Goal: Task Accomplishment & Management: Manage account settings

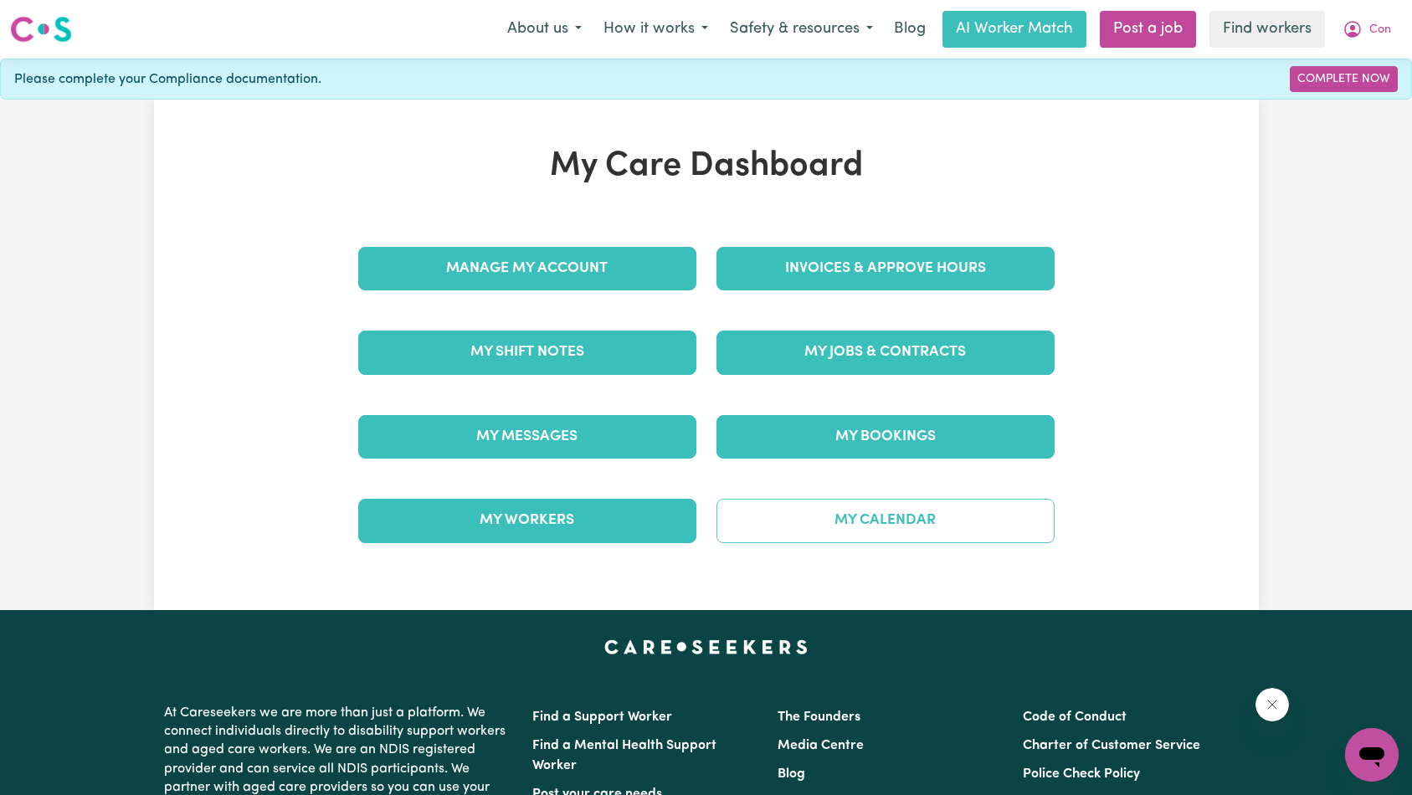
click at [861, 513] on link "My Calendar" at bounding box center [886, 521] width 338 height 44
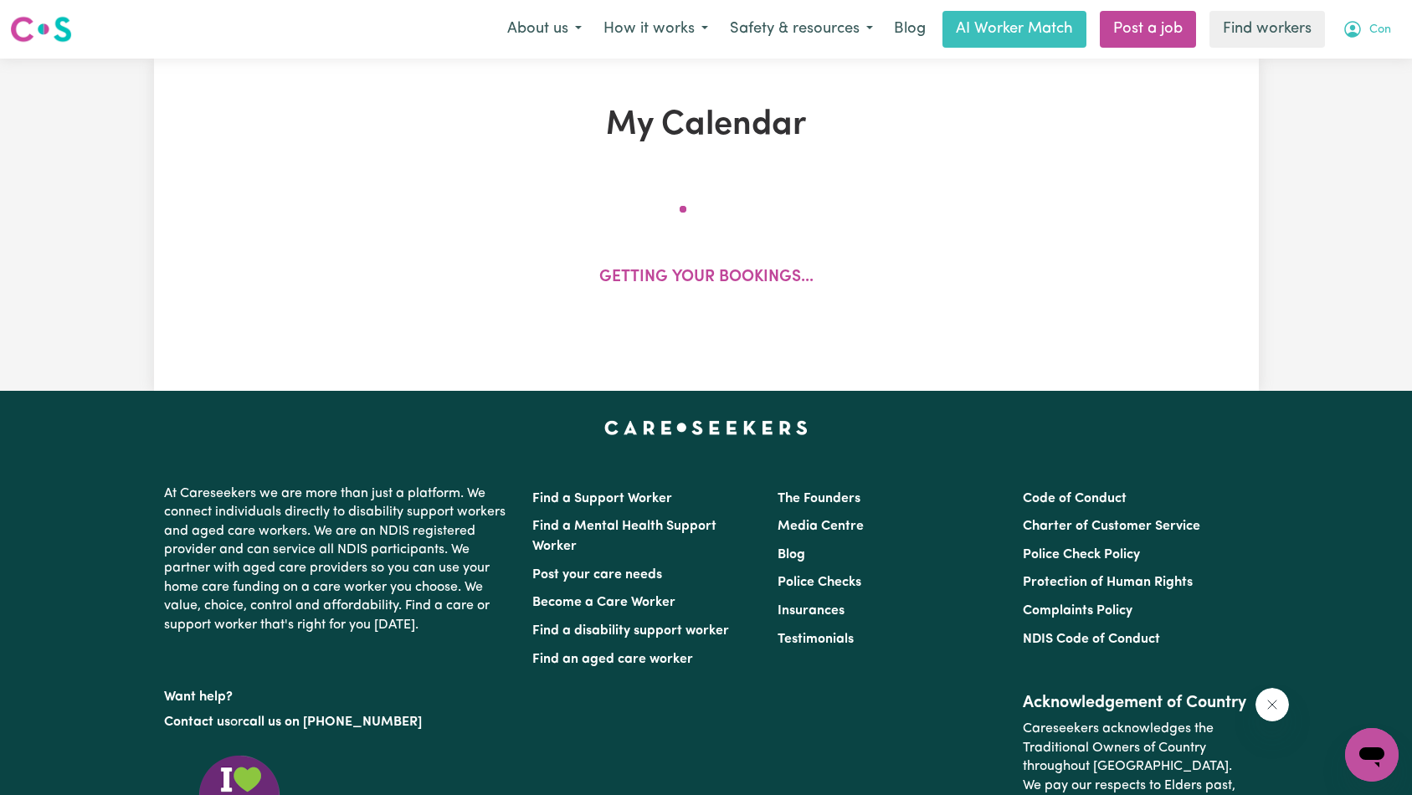
click at [1389, 26] on button "Con" at bounding box center [1367, 29] width 70 height 35
click at [1363, 58] on link "My Dashboard" at bounding box center [1335, 65] width 132 height 32
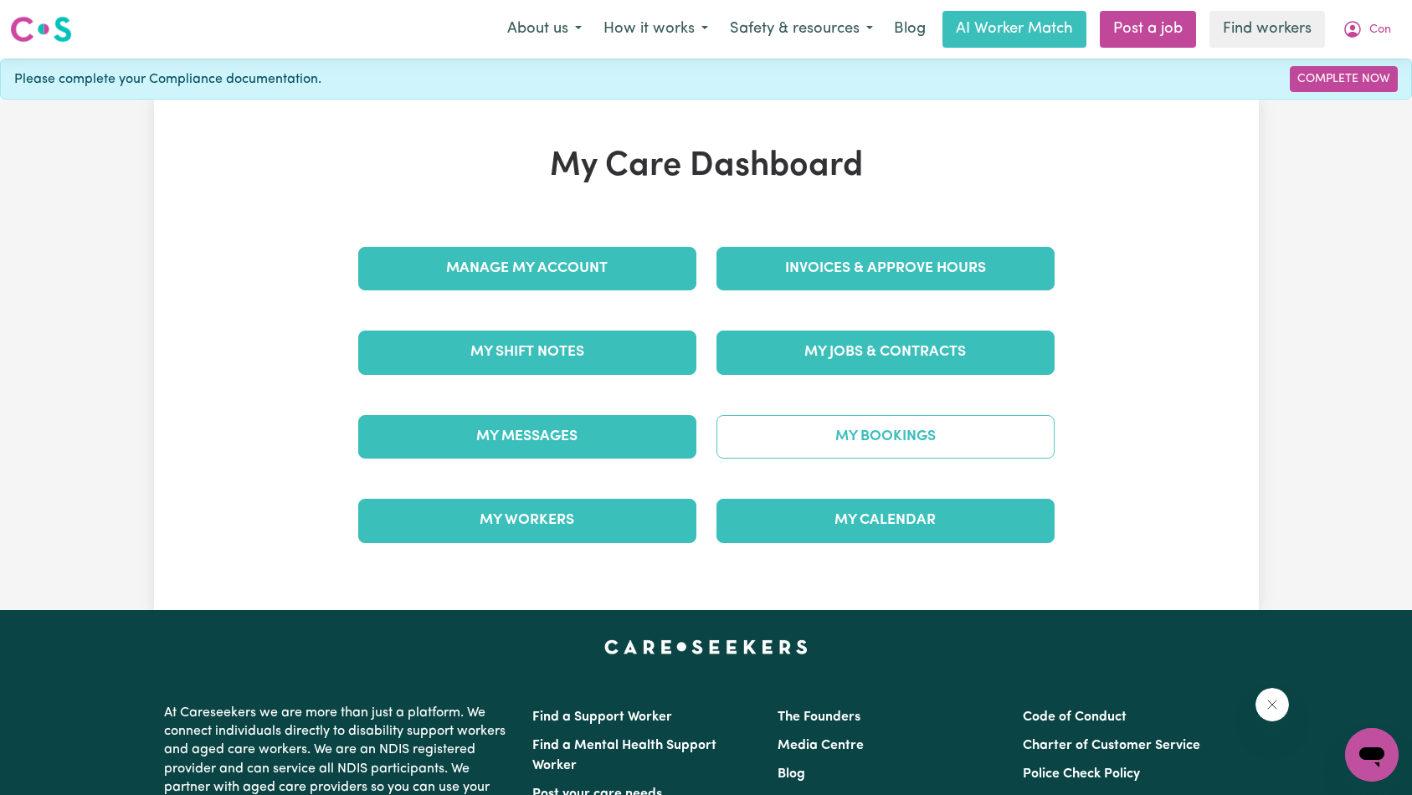
click at [887, 448] on link "My Bookings" at bounding box center [886, 437] width 338 height 44
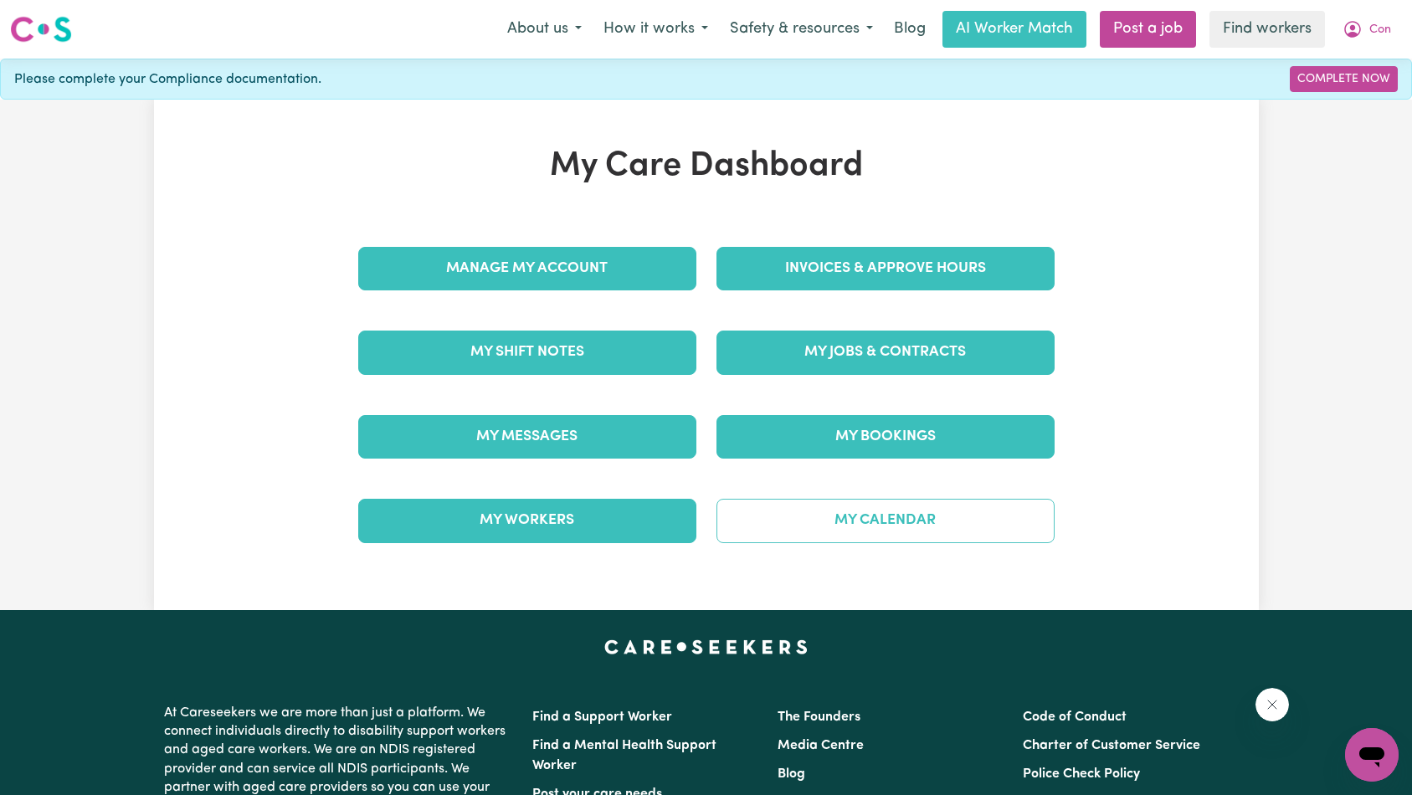
click at [856, 504] on link "My Calendar" at bounding box center [886, 521] width 338 height 44
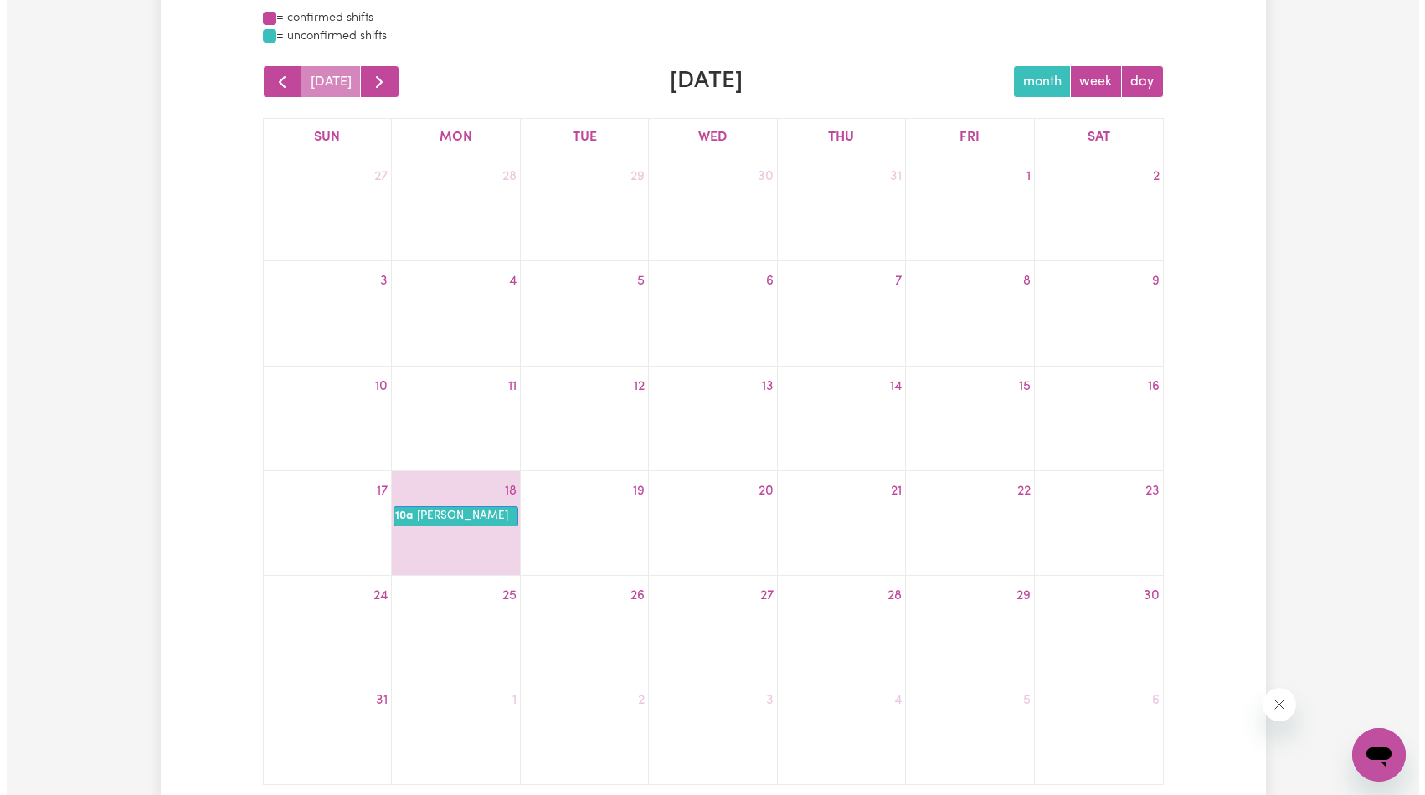
scroll to position [263, 0]
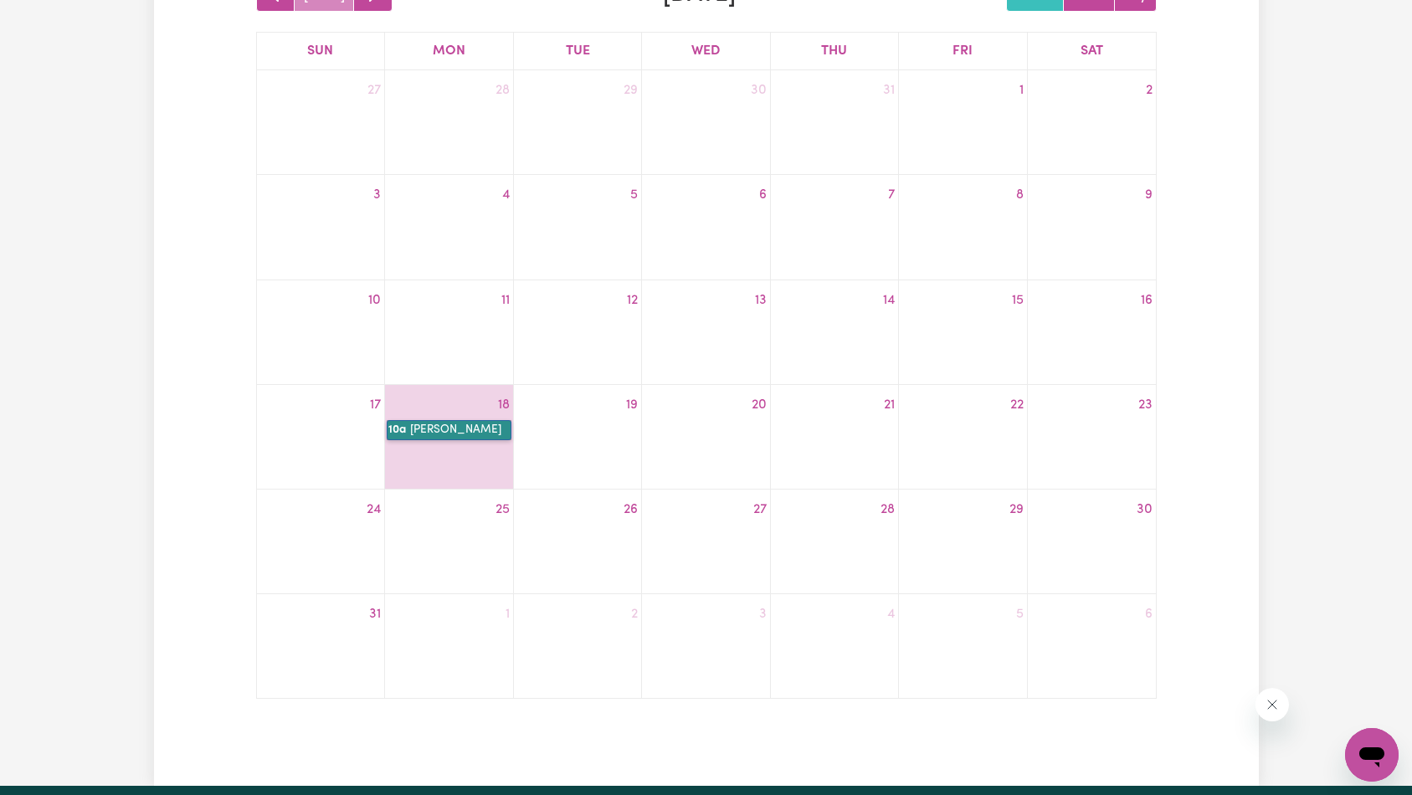
click at [446, 433] on link "10a [PERSON_NAME]" at bounding box center [449, 430] width 124 height 20
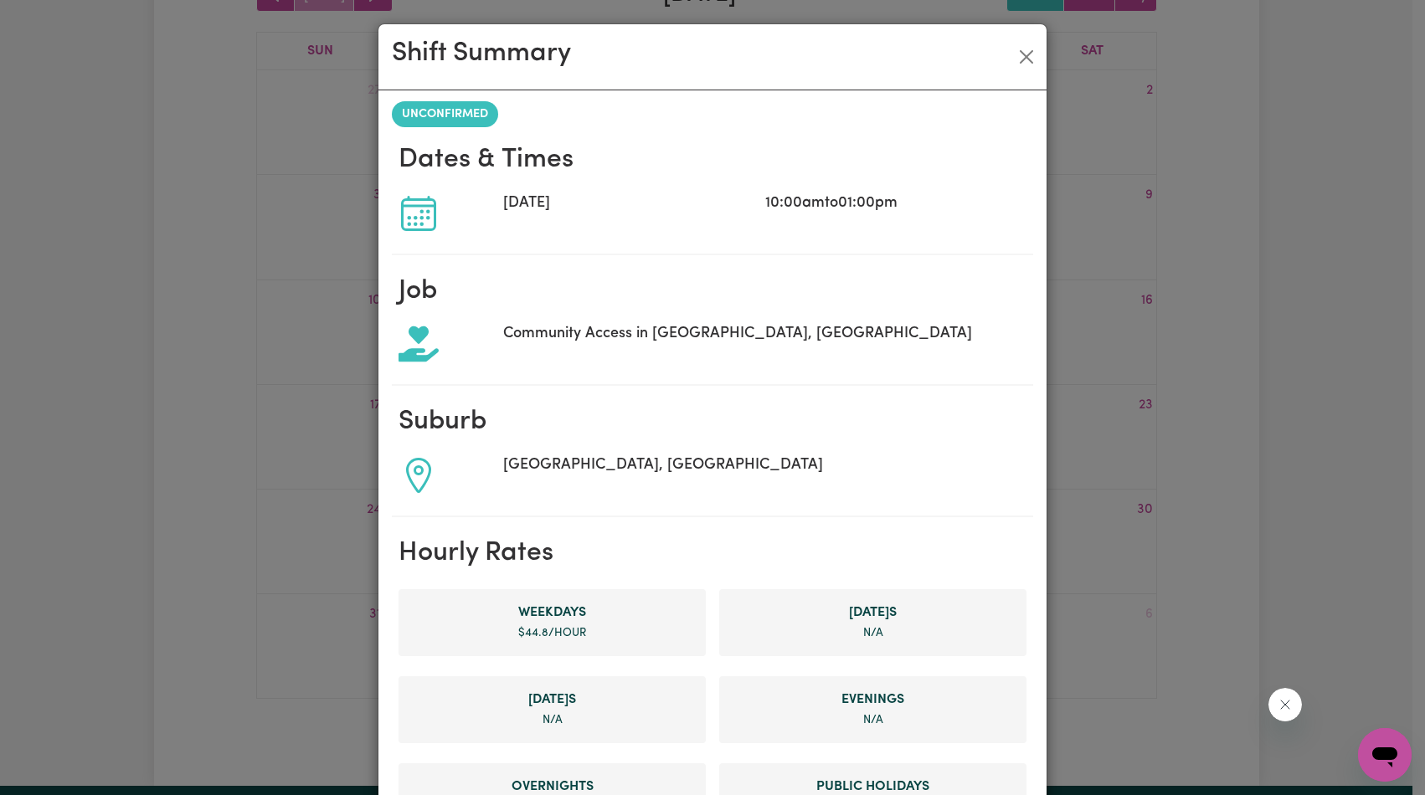
scroll to position [582, 0]
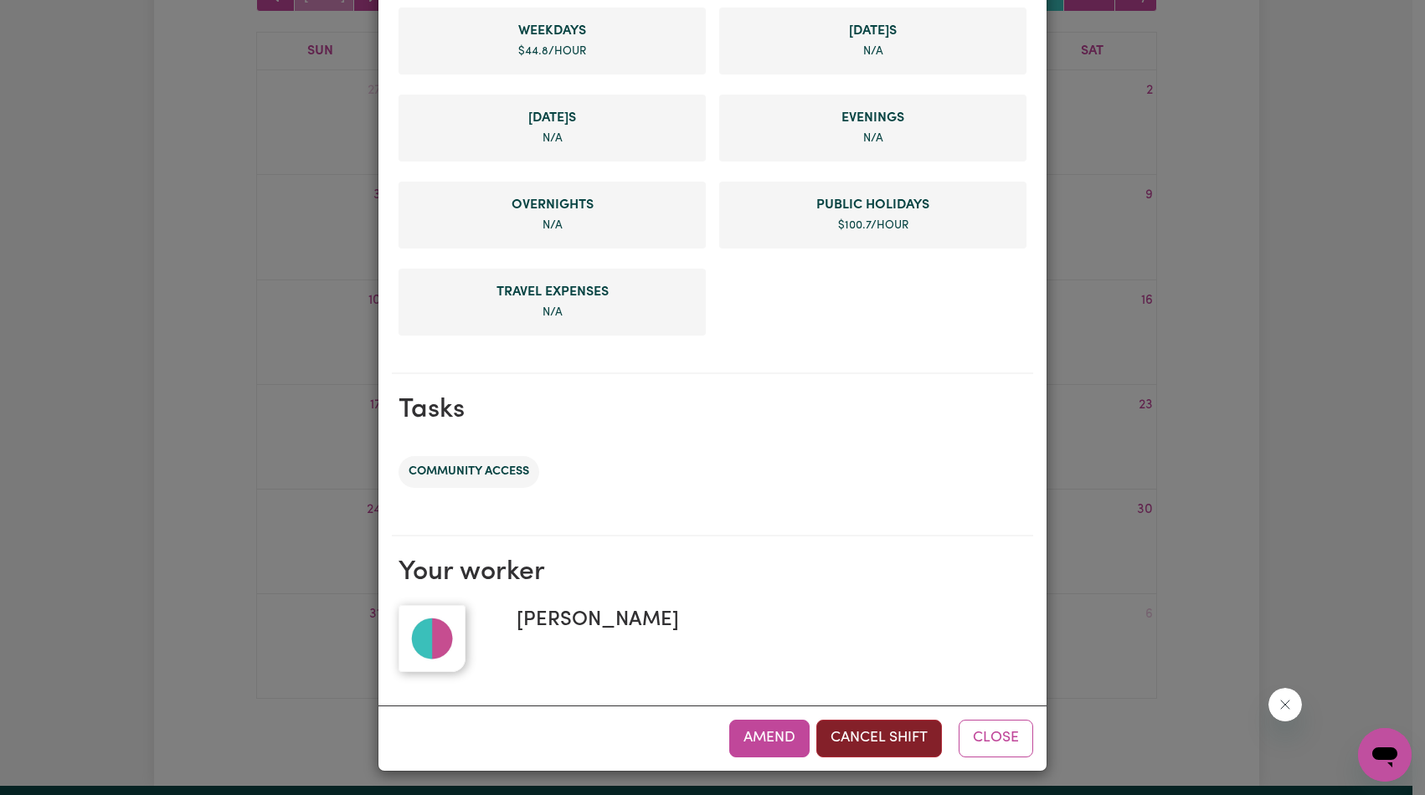
click at [881, 733] on button "Cancel Shift" at bounding box center [879, 738] width 126 height 37
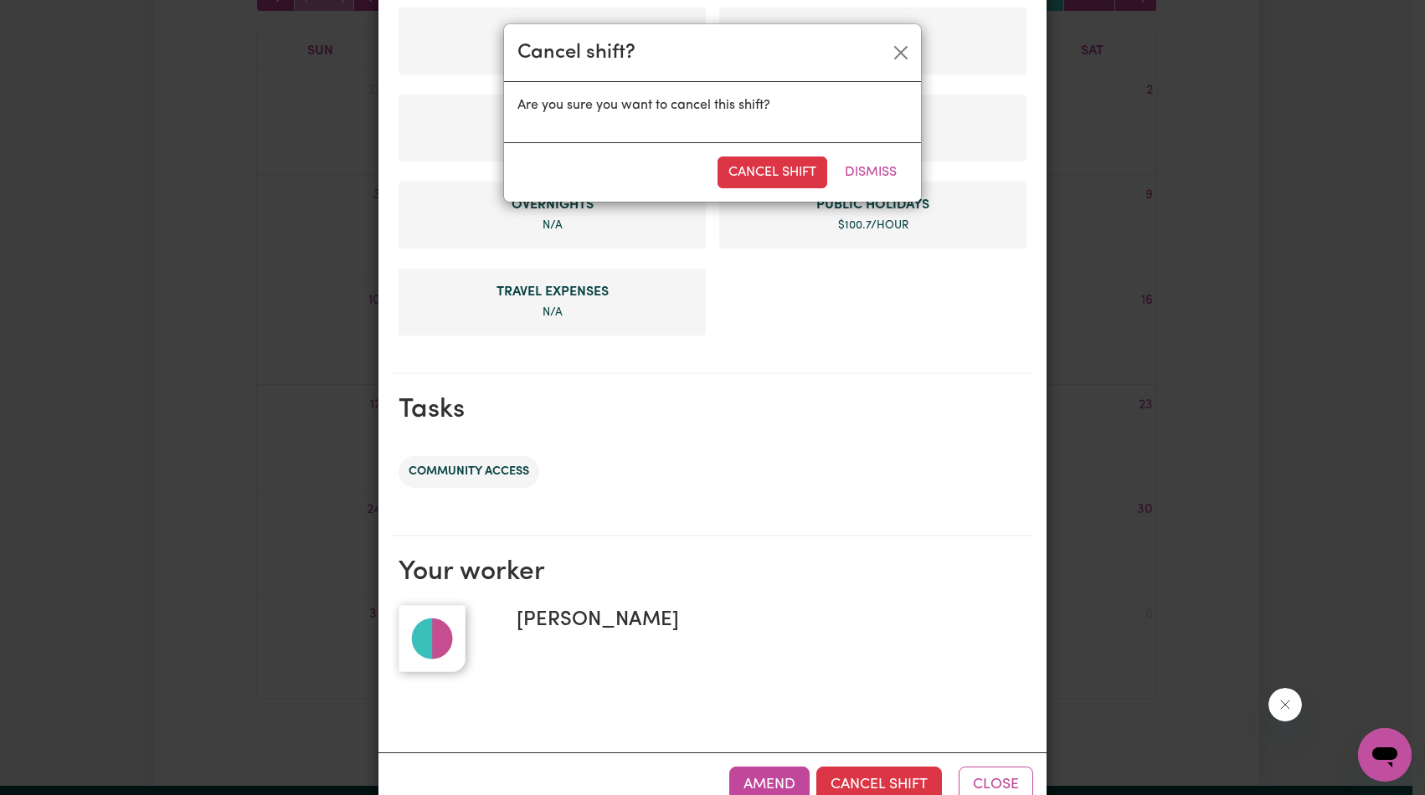
click at [798, 146] on div "Cancel Shift Dismiss" at bounding box center [712, 171] width 417 height 59
click at [793, 157] on button "Cancel Shift" at bounding box center [772, 173] width 110 height 32
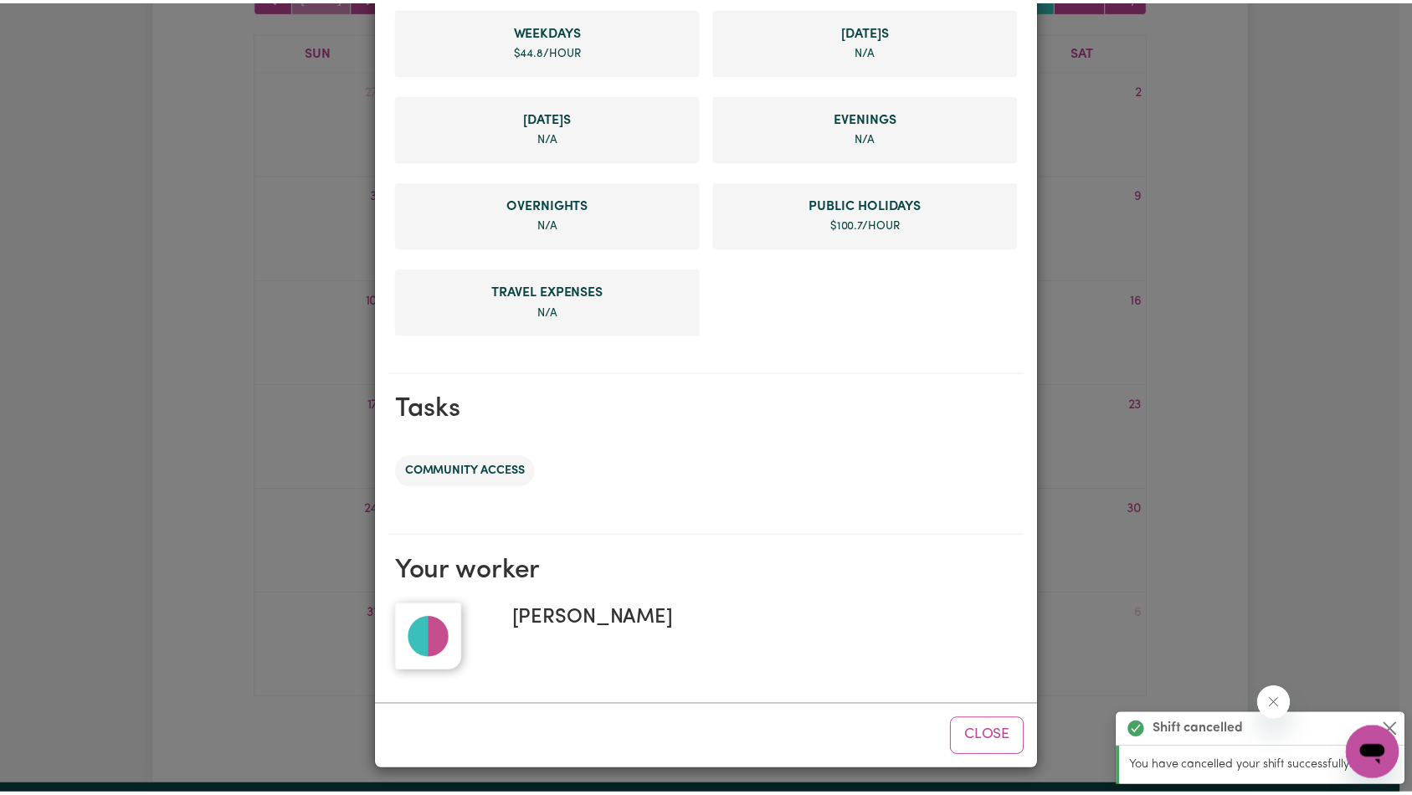
scroll to position [0, 0]
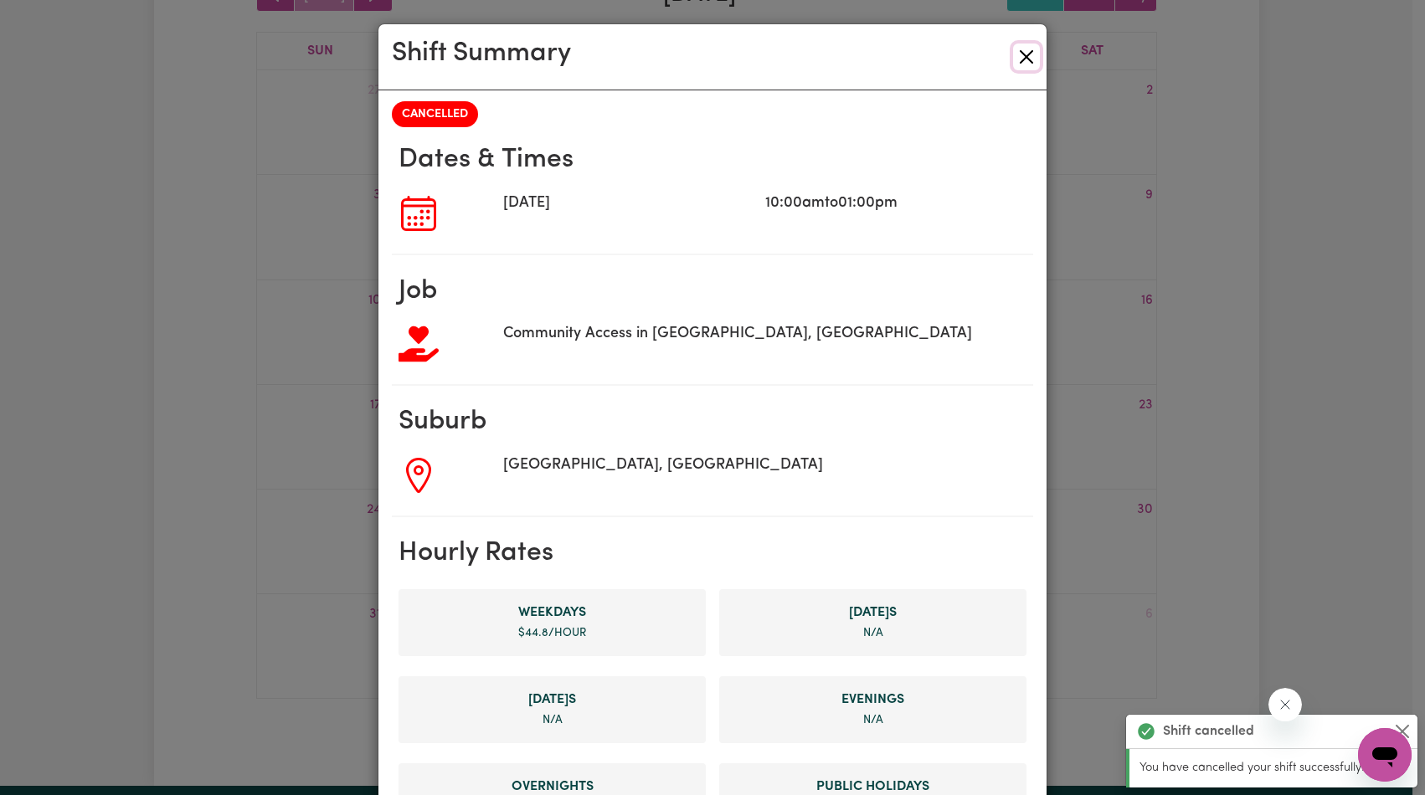
click at [1015, 54] on button "Close" at bounding box center [1026, 57] width 27 height 27
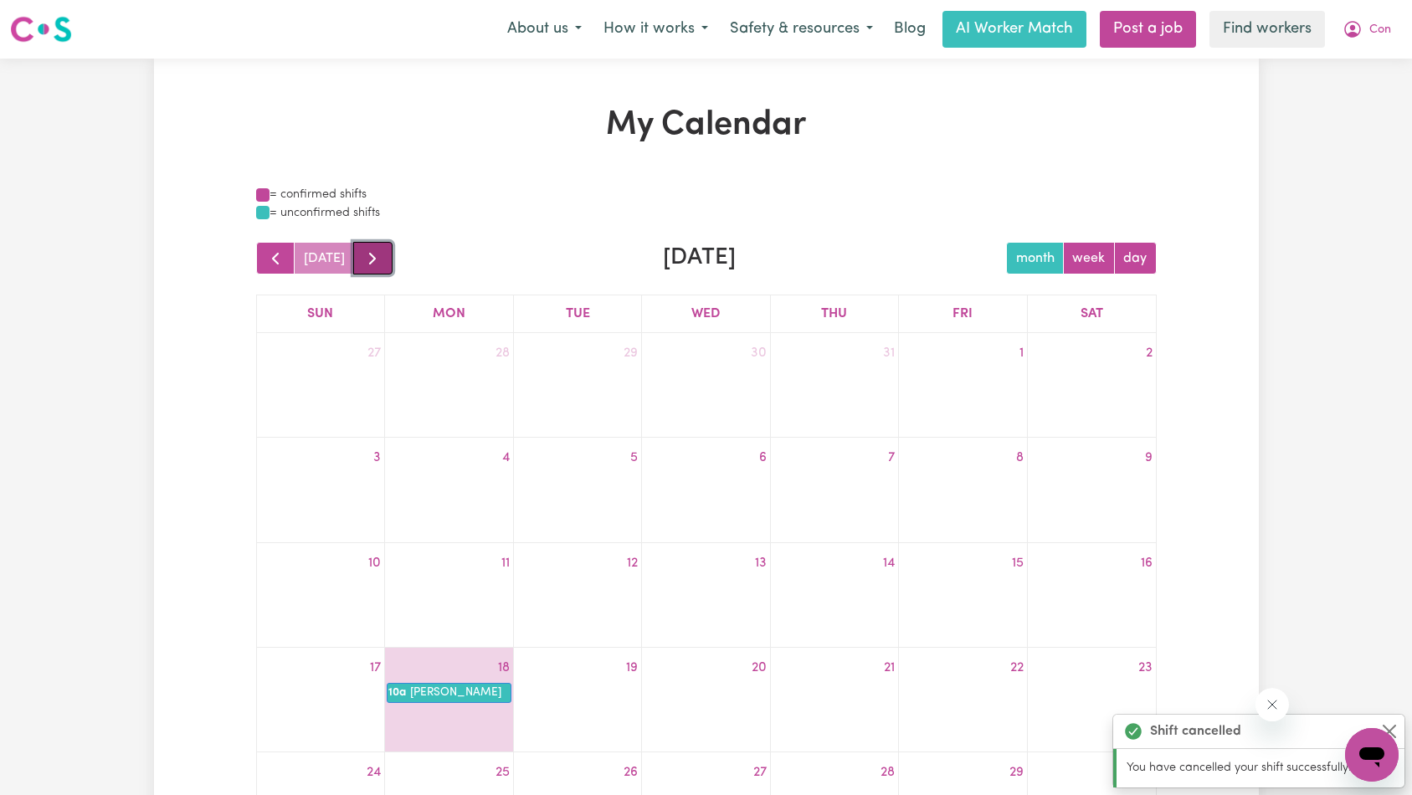
click at [366, 263] on span "button" at bounding box center [372, 259] width 20 height 20
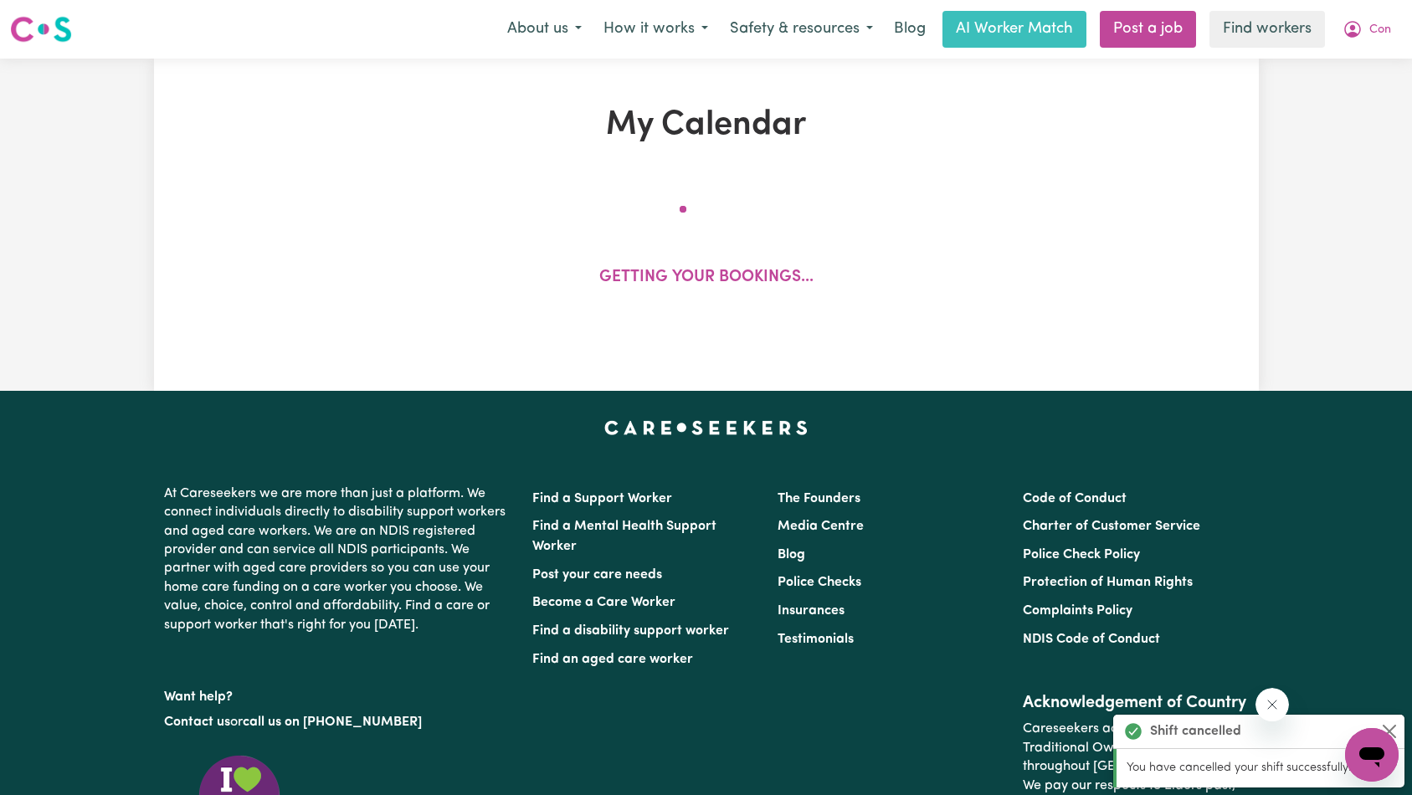
click at [373, 262] on div "Getting your bookings..." at bounding box center [706, 255] width 901 height 138
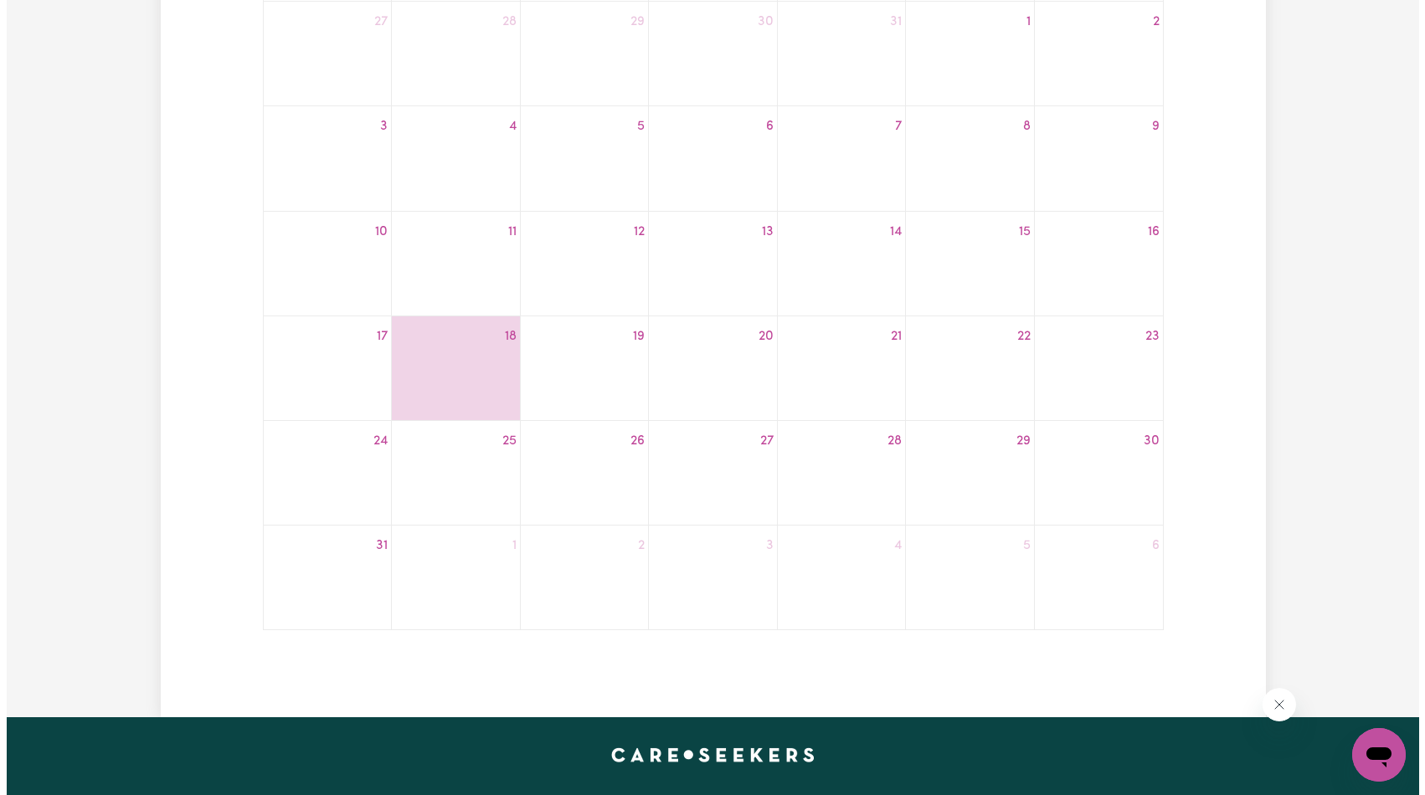
scroll to position [42, 0]
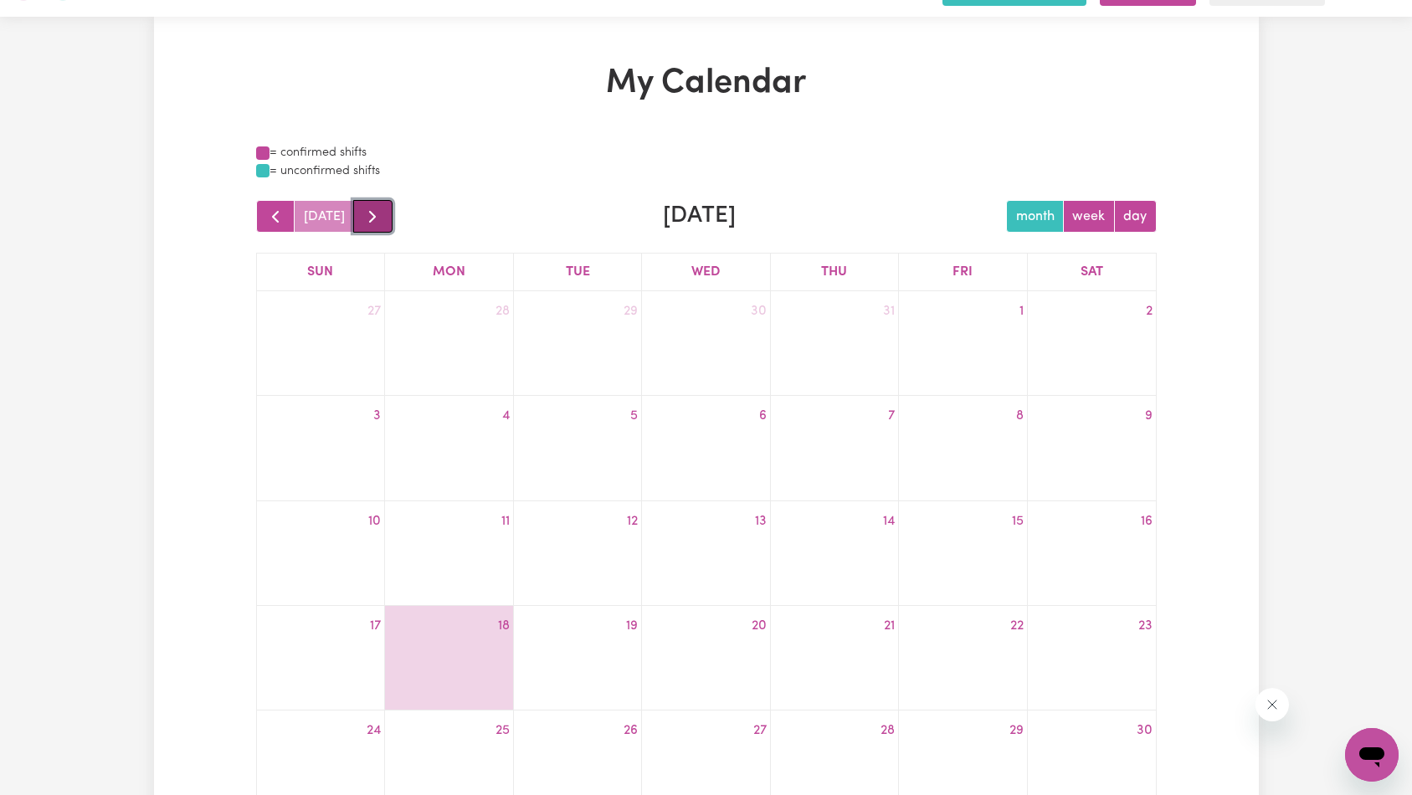
click at [377, 224] on span "button" at bounding box center [372, 217] width 20 height 20
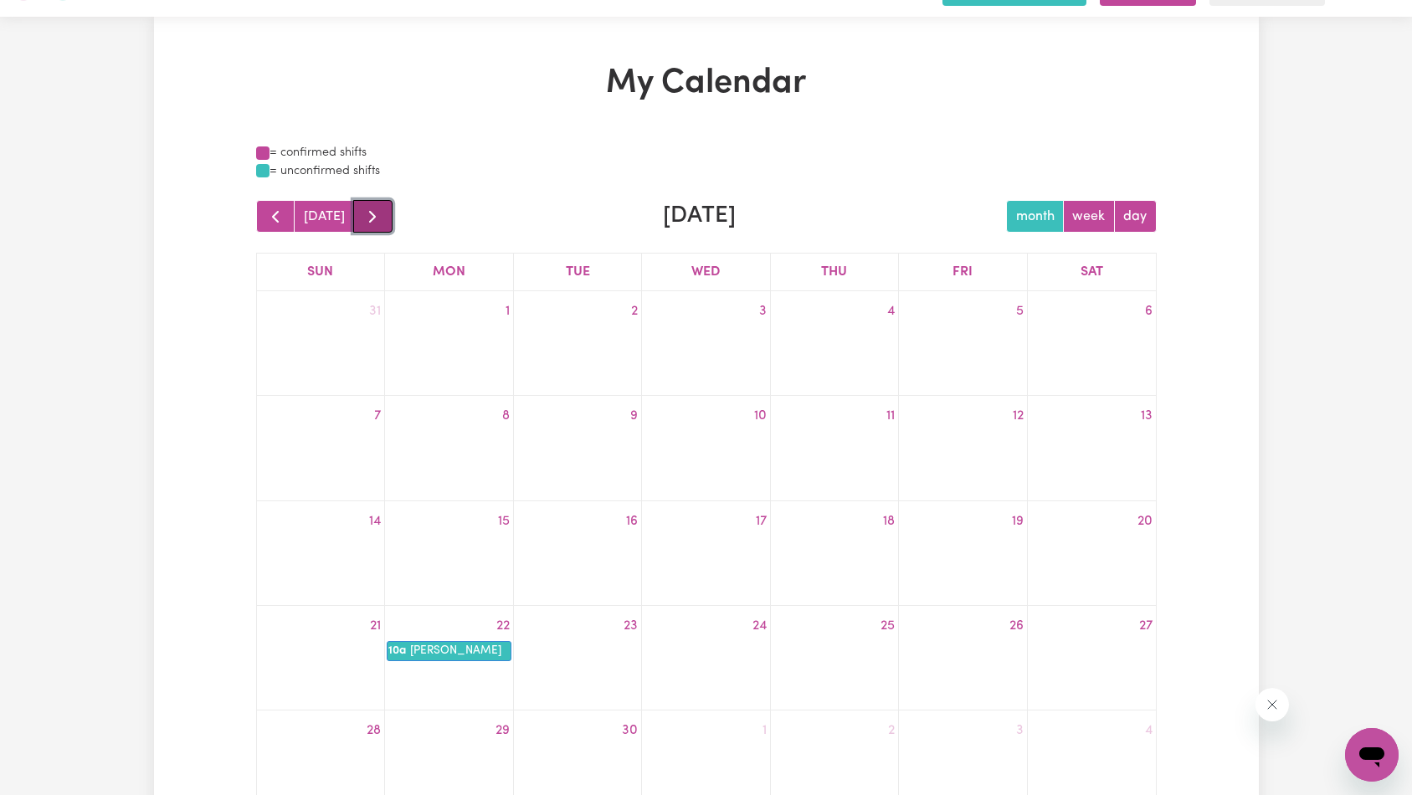
click at [380, 217] on button "button" at bounding box center [372, 216] width 39 height 33
click at [376, 216] on span "button" at bounding box center [372, 217] width 20 height 20
click at [272, 216] on span "button" at bounding box center [275, 217] width 20 height 20
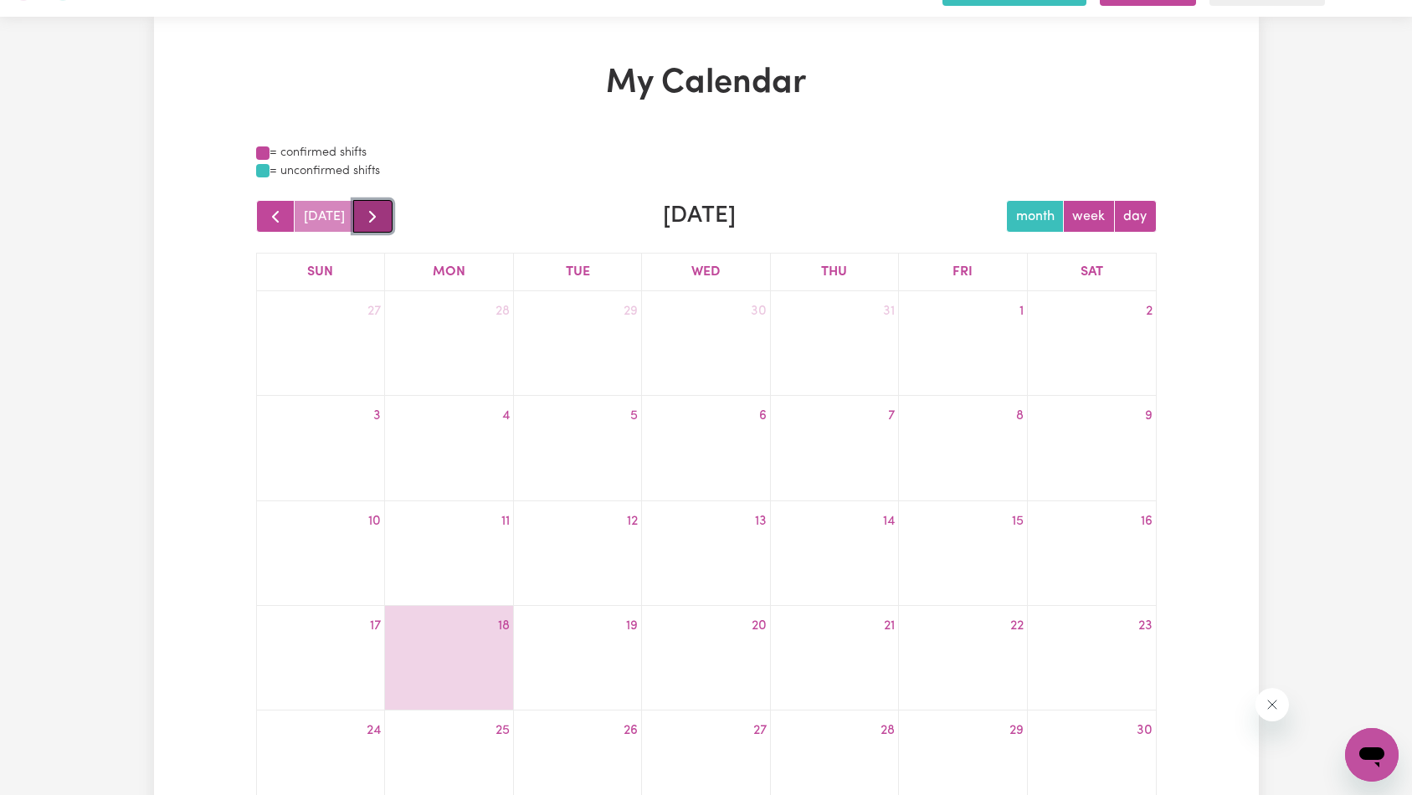
click at [370, 213] on span "button" at bounding box center [372, 217] width 20 height 20
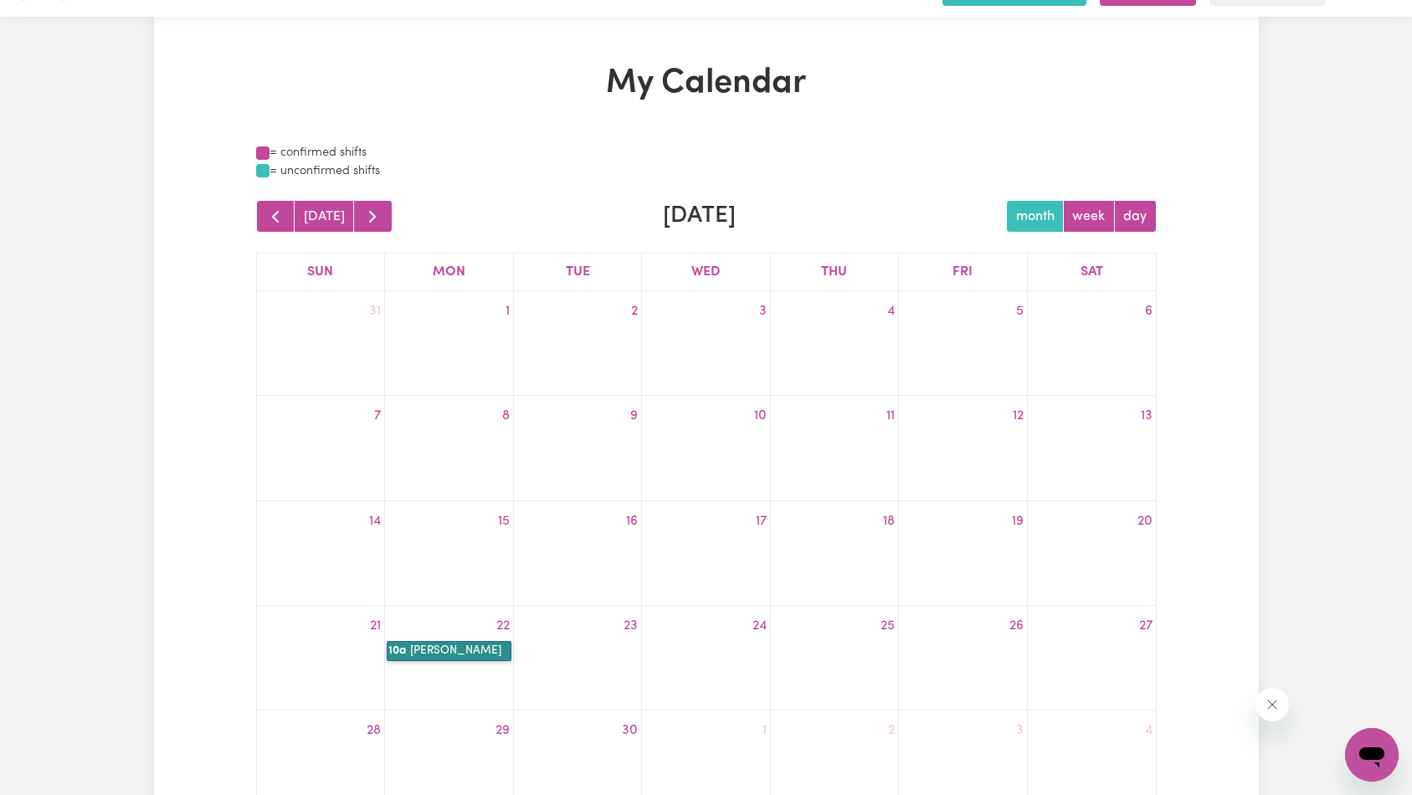
click at [465, 650] on link "10a Rakesh Sohun" at bounding box center [449, 651] width 124 height 20
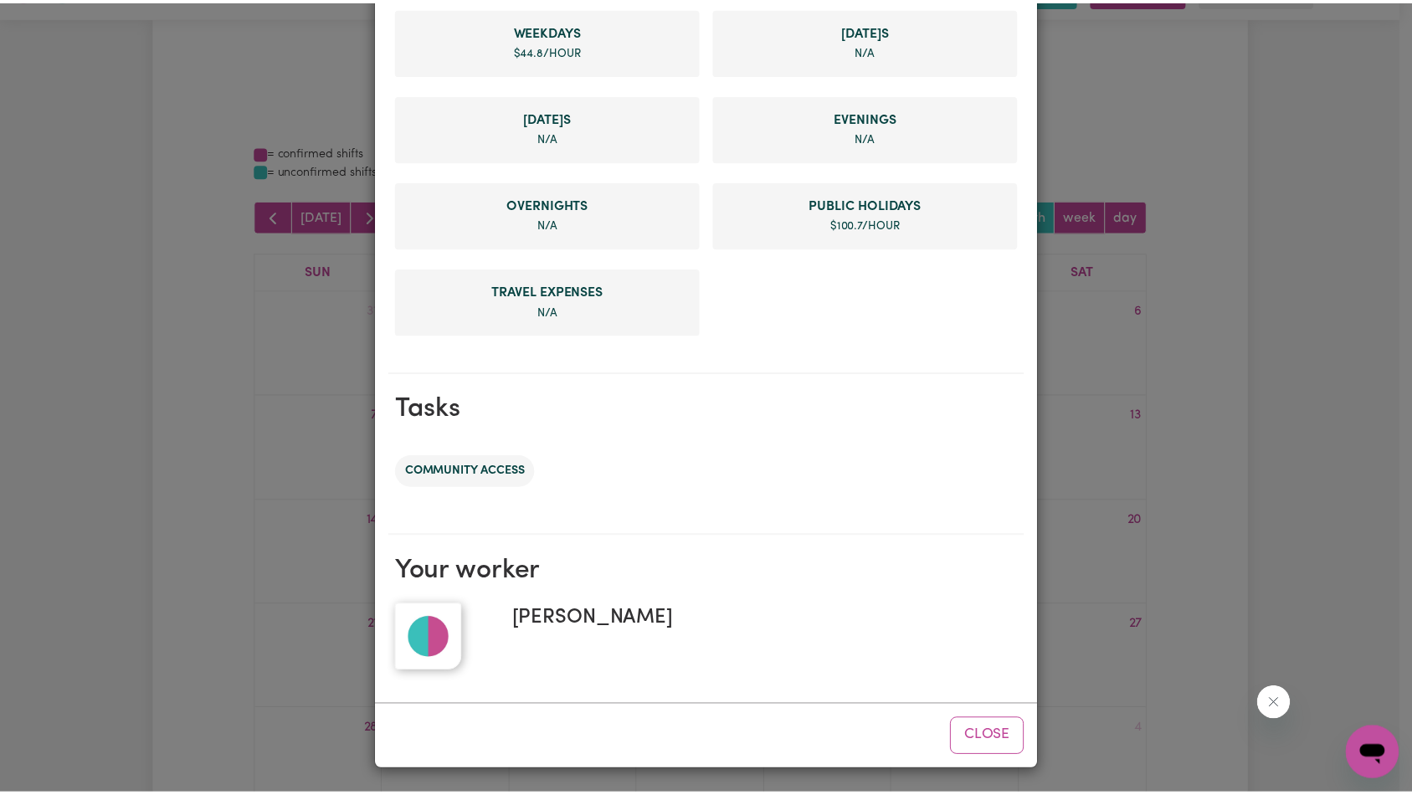
scroll to position [0, 0]
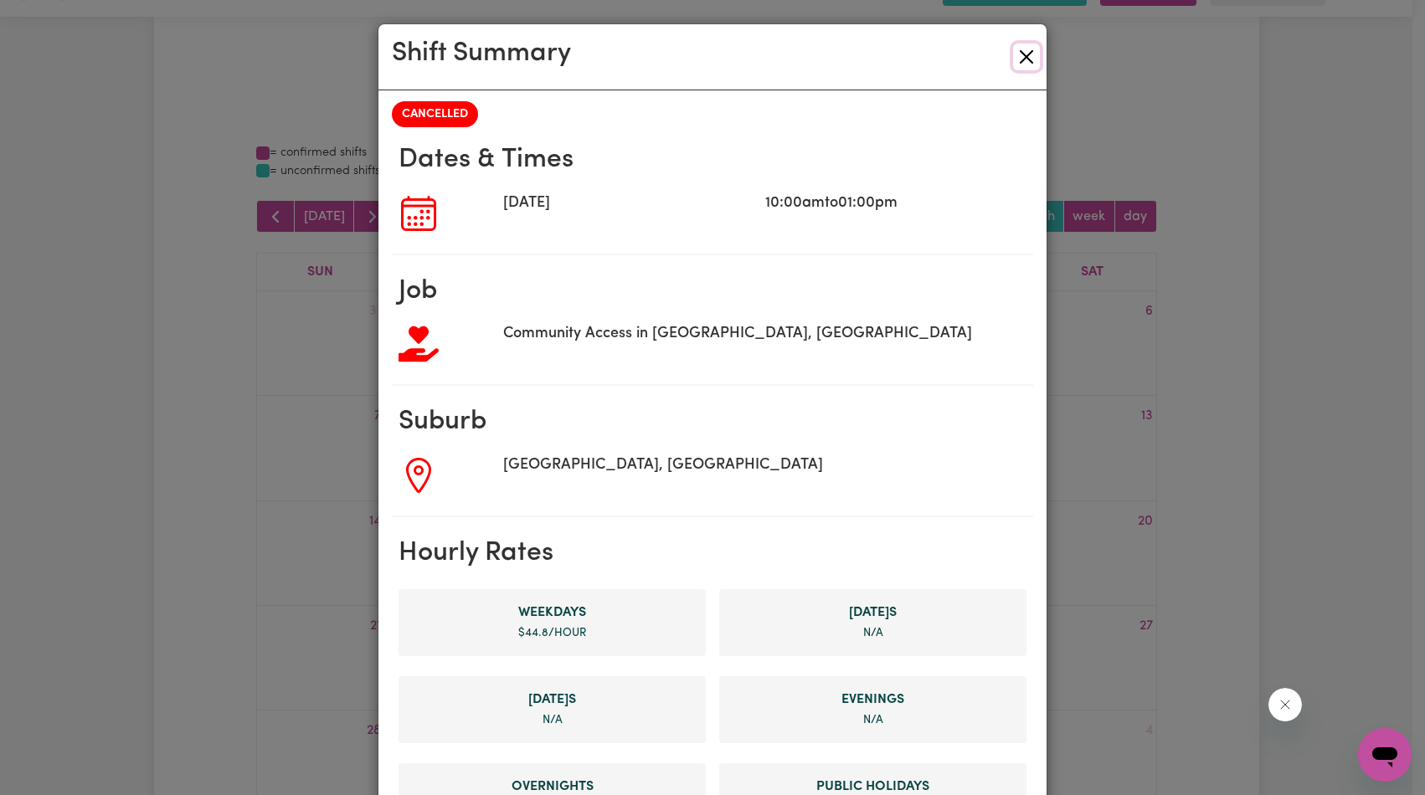
click at [1013, 59] on button "Close" at bounding box center [1026, 57] width 27 height 27
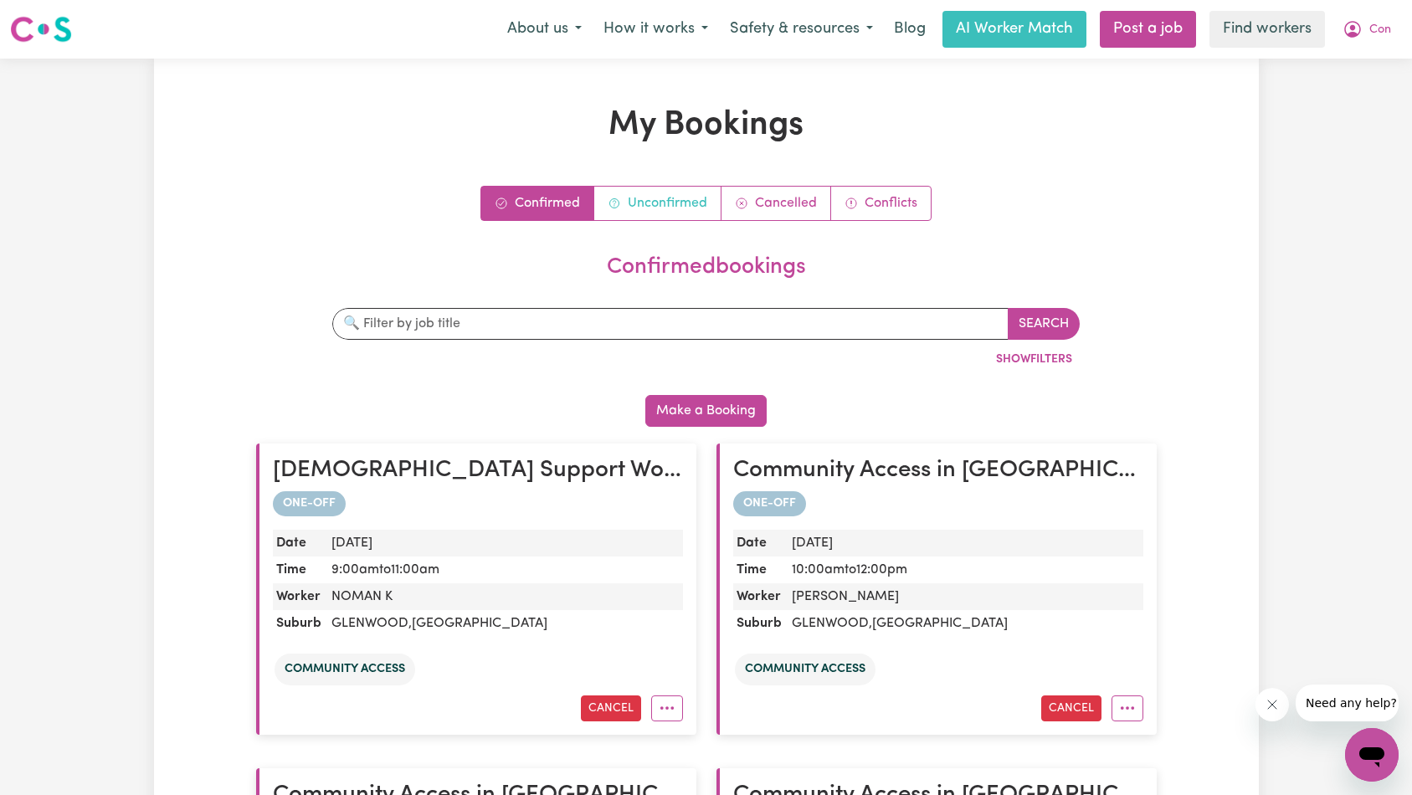
click at [655, 209] on link "Unconfirmed" at bounding box center [657, 203] width 127 height 33
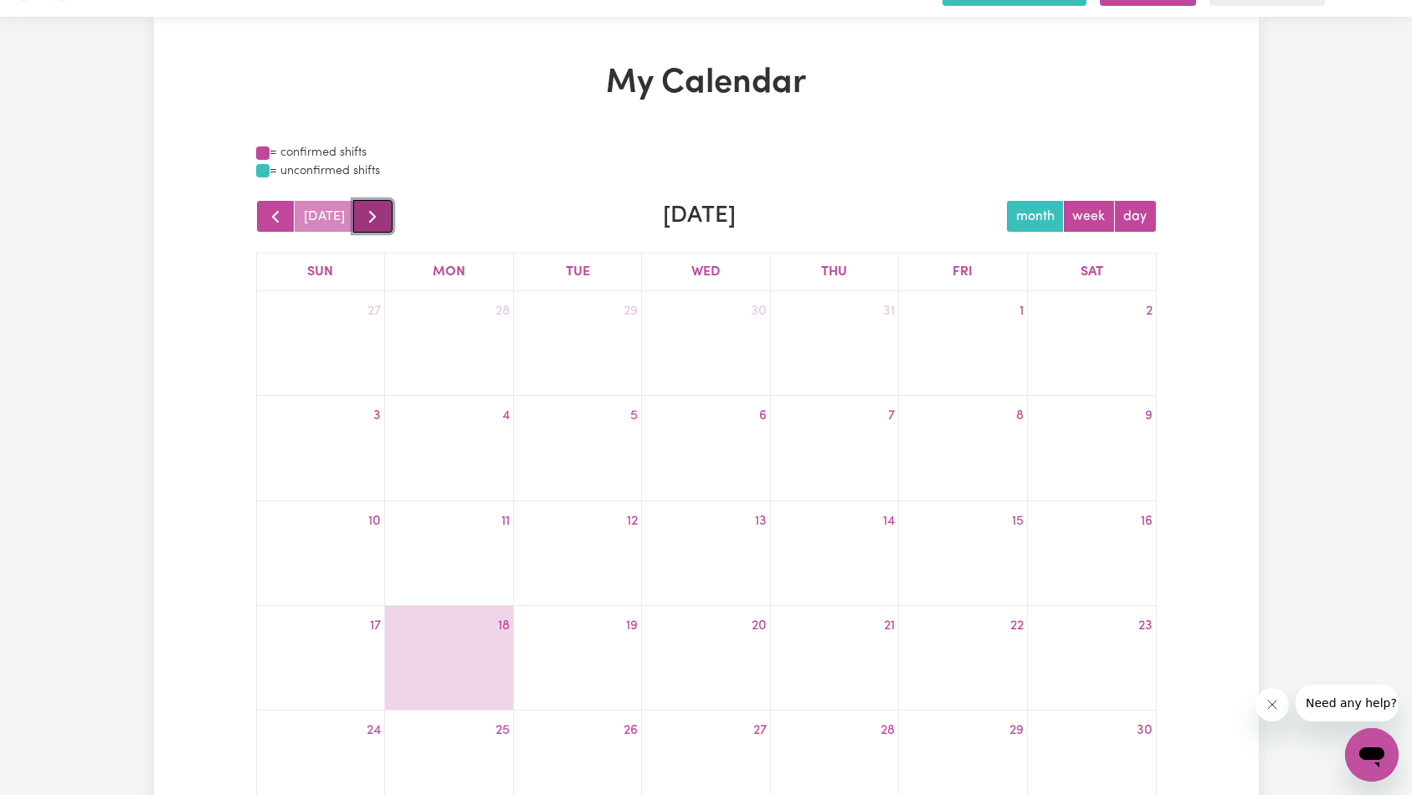
click at [375, 218] on span "button" at bounding box center [372, 217] width 20 height 20
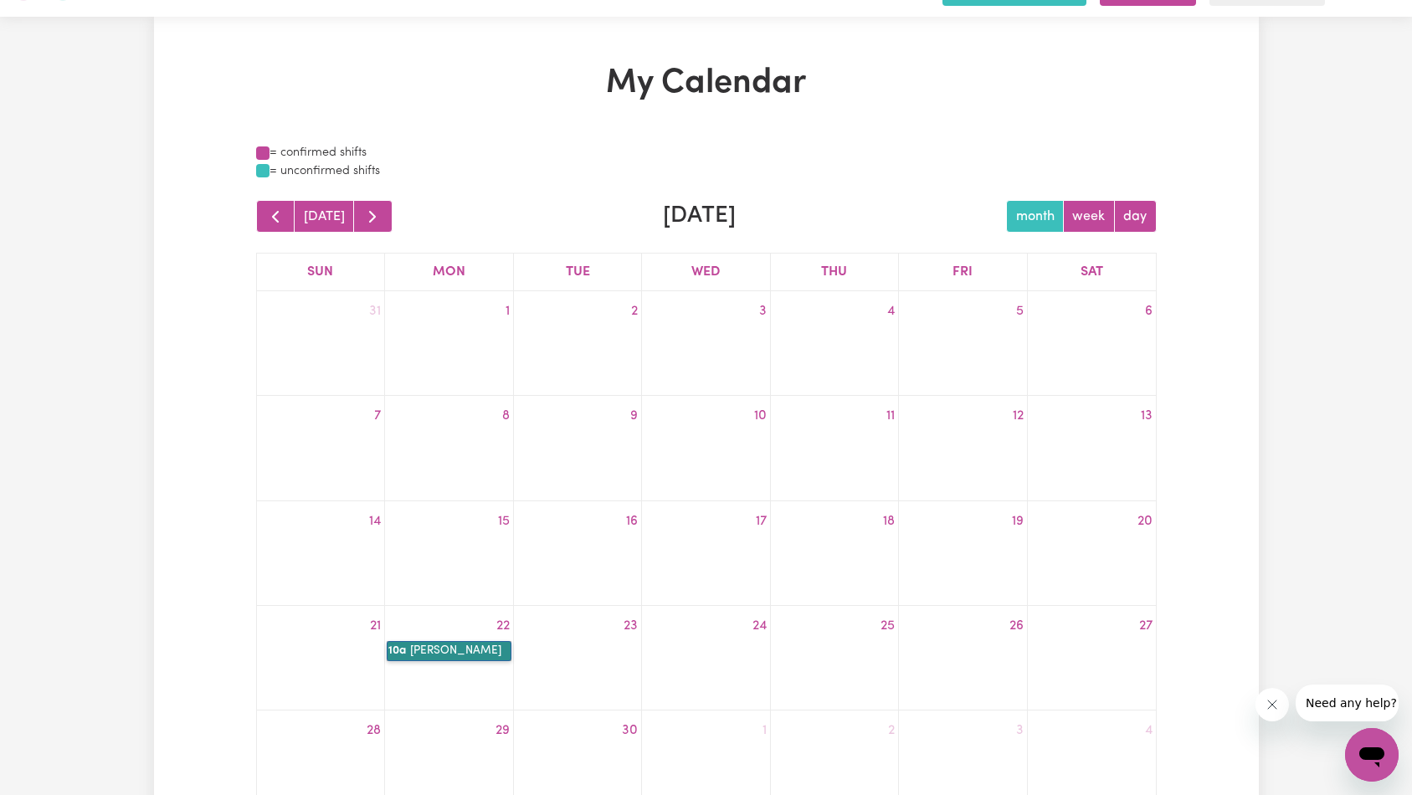
click at [452, 645] on link "10a [PERSON_NAME]" at bounding box center [449, 651] width 124 height 20
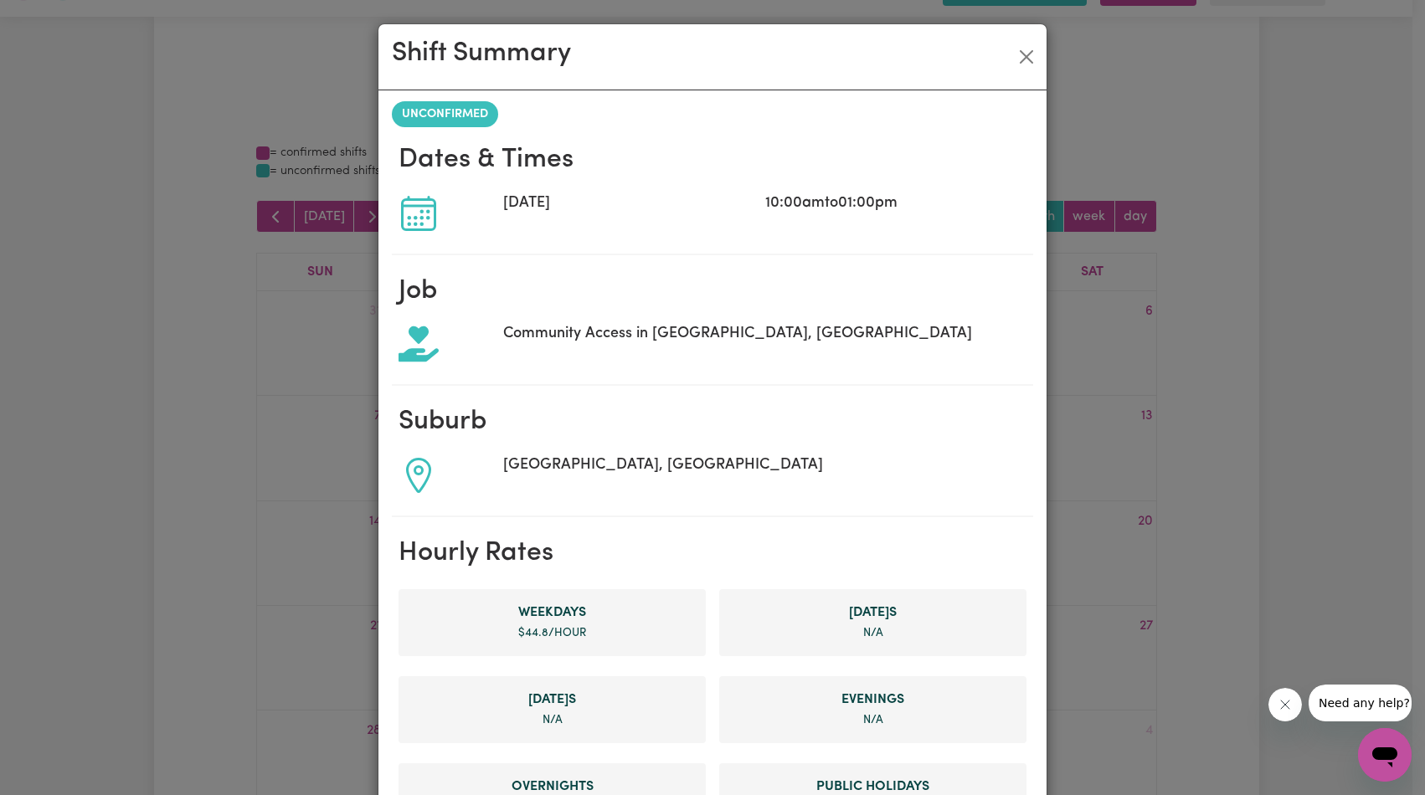
scroll to position [582, 0]
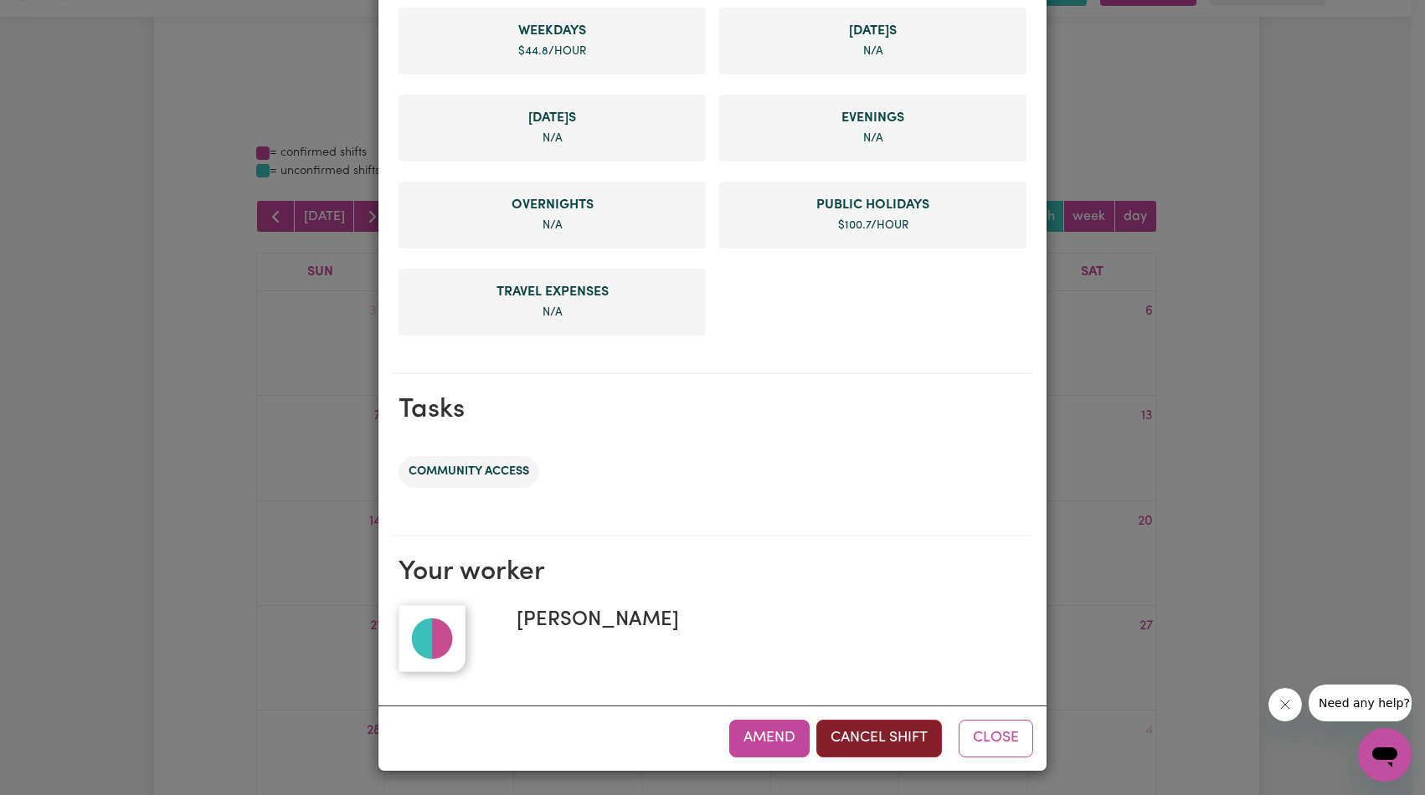
click at [827, 737] on button "Cancel Shift" at bounding box center [879, 738] width 126 height 37
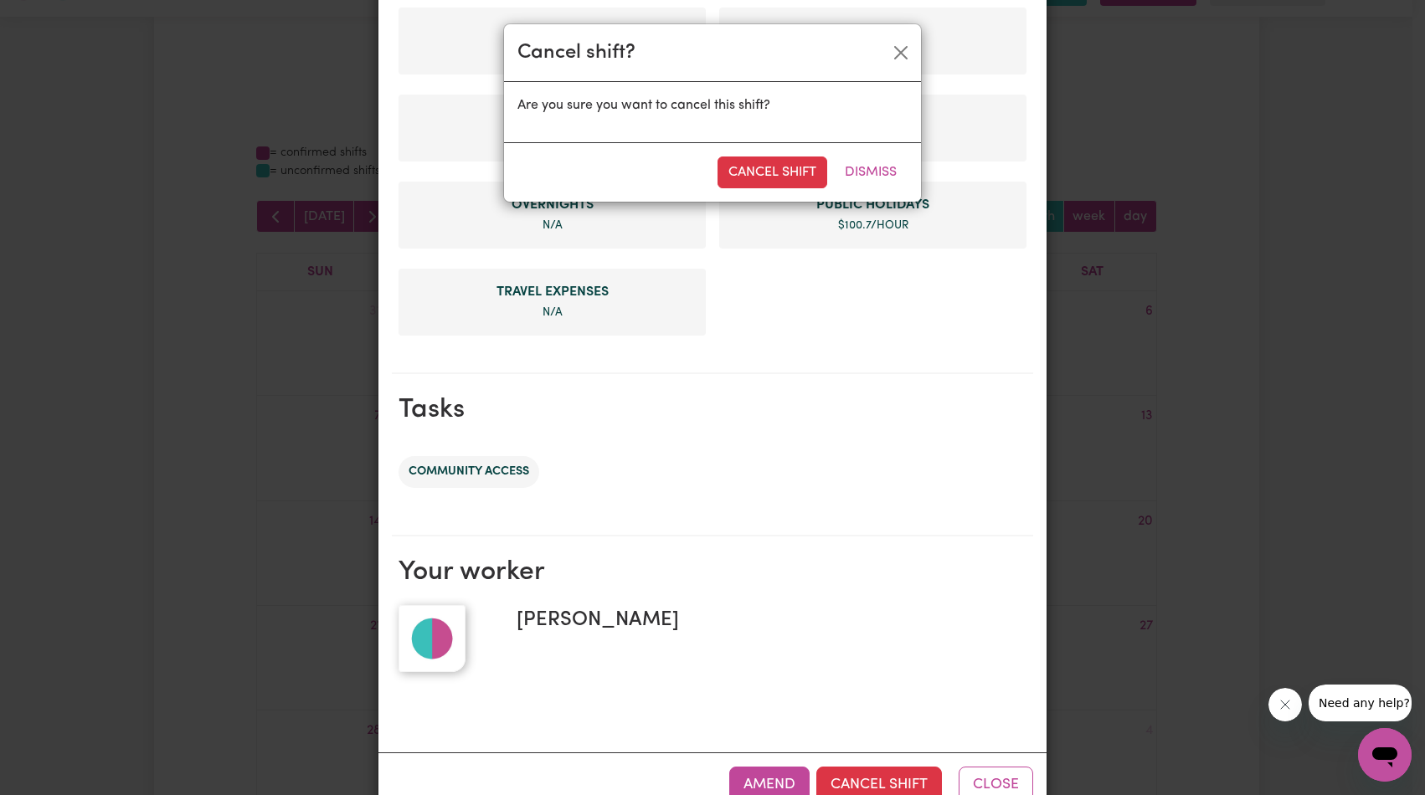
click at [800, 176] on button "Cancel Shift" at bounding box center [772, 173] width 110 height 32
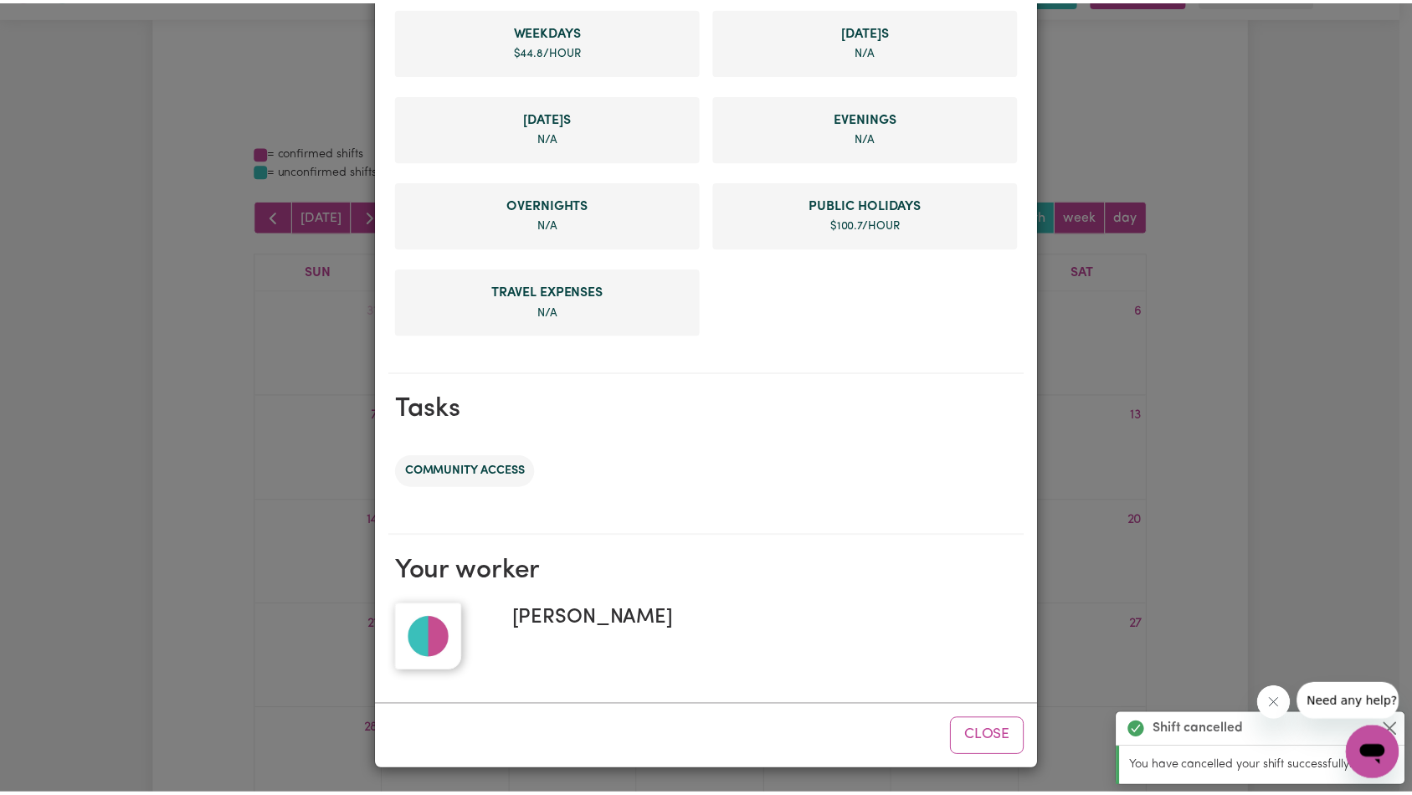
scroll to position [0, 0]
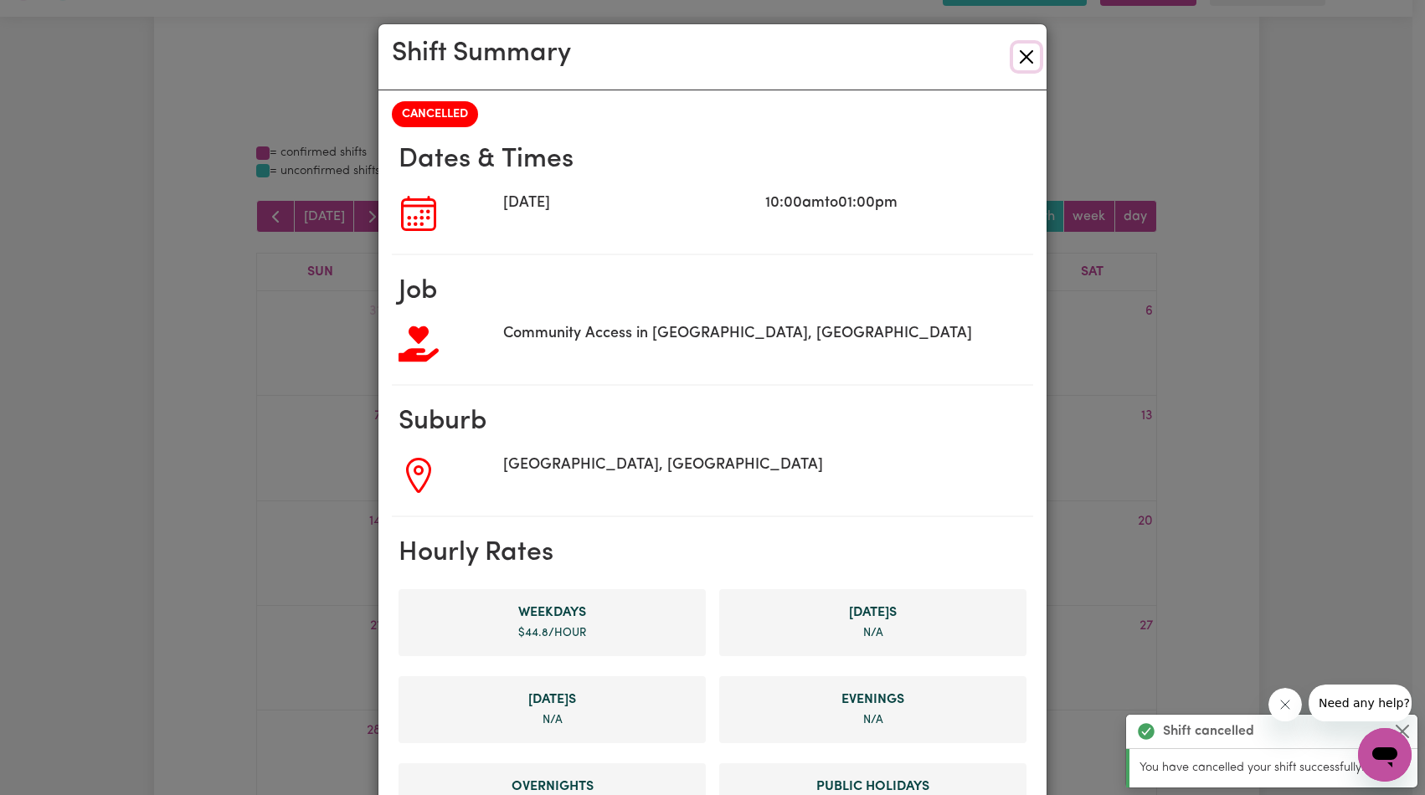
click at [1023, 54] on button "Close" at bounding box center [1026, 57] width 27 height 27
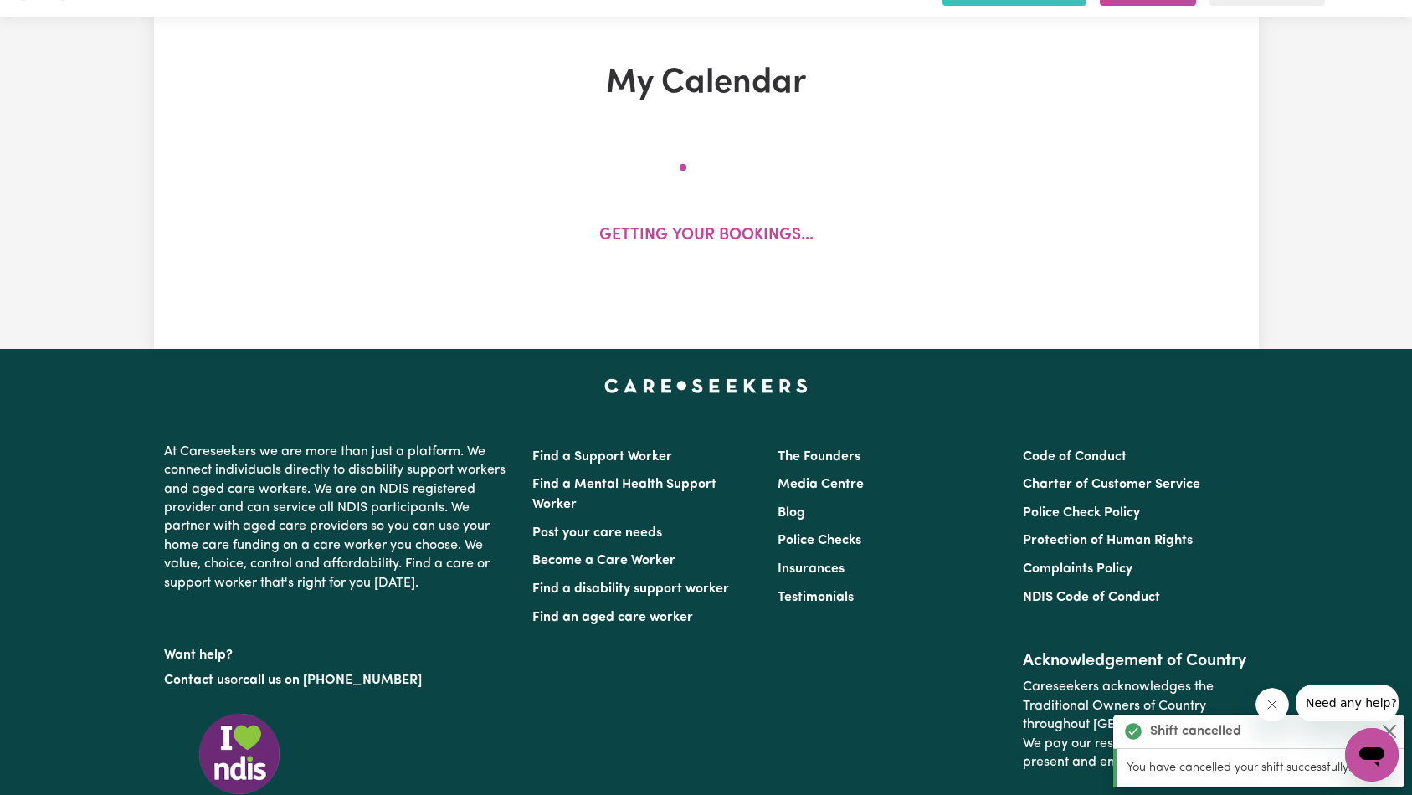
click at [373, 219] on div "Getting your bookings..." at bounding box center [706, 213] width 901 height 138
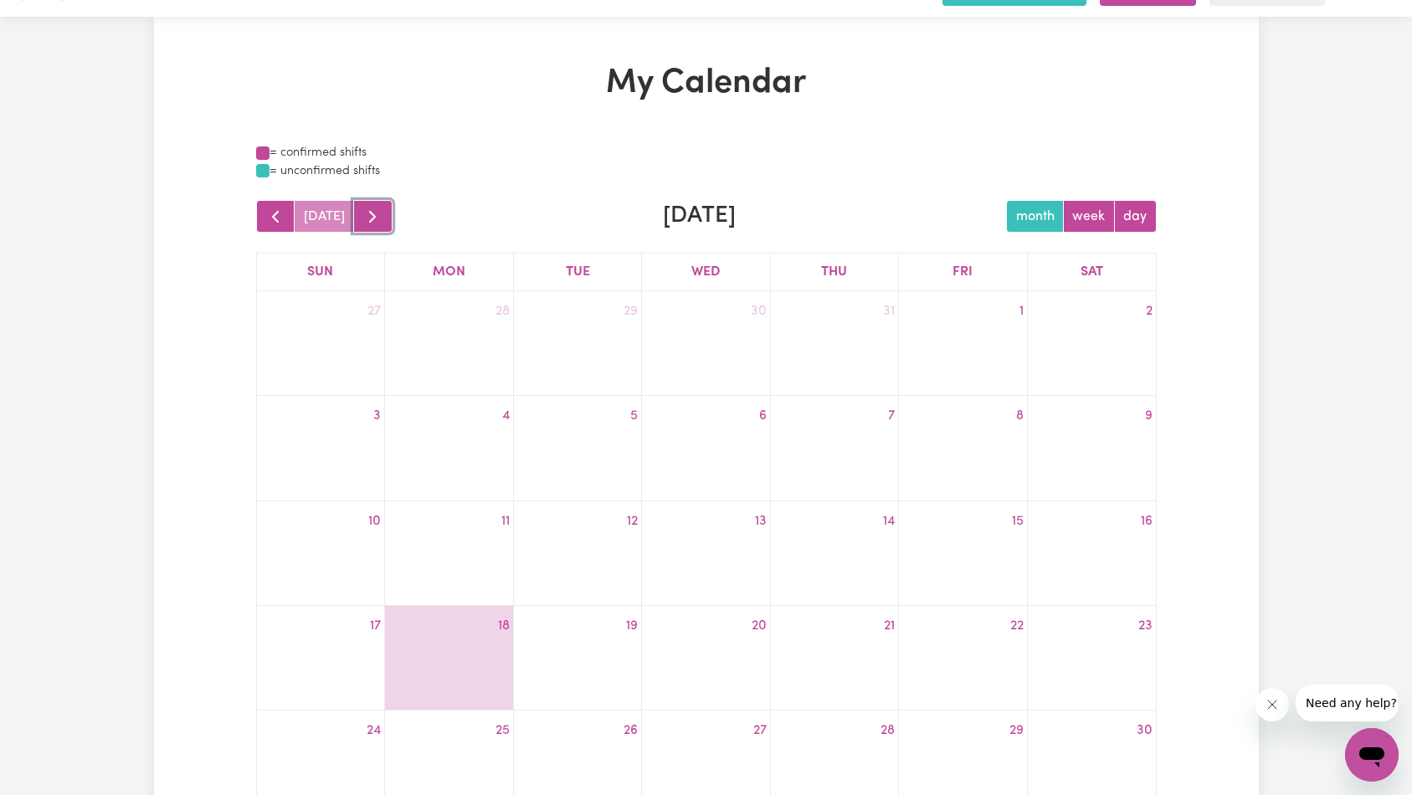
click at [373, 207] on span "button" at bounding box center [372, 217] width 20 height 20
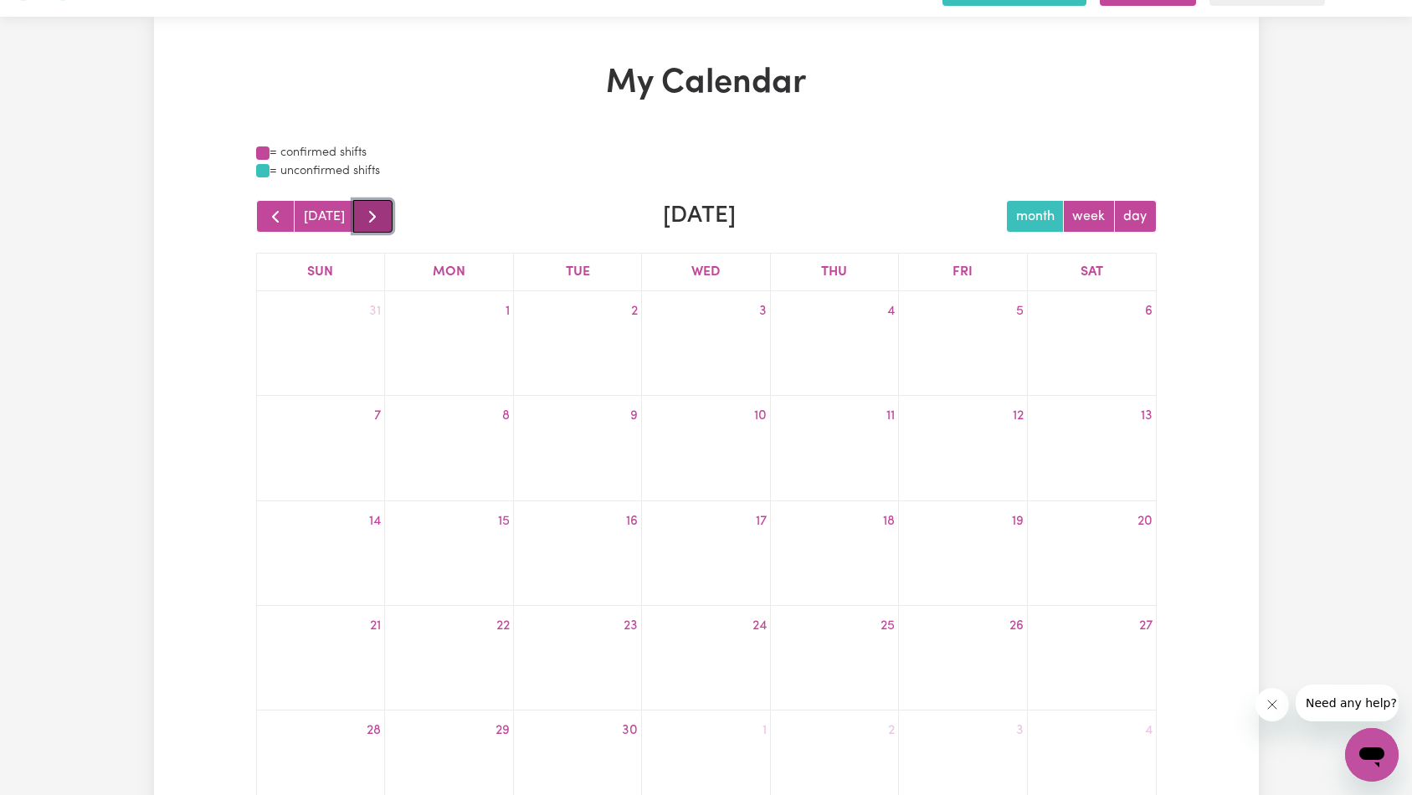
click at [373, 207] on span "button" at bounding box center [372, 217] width 20 height 20
click at [470, 542] on link "10a [PERSON_NAME]" at bounding box center [449, 547] width 124 height 20
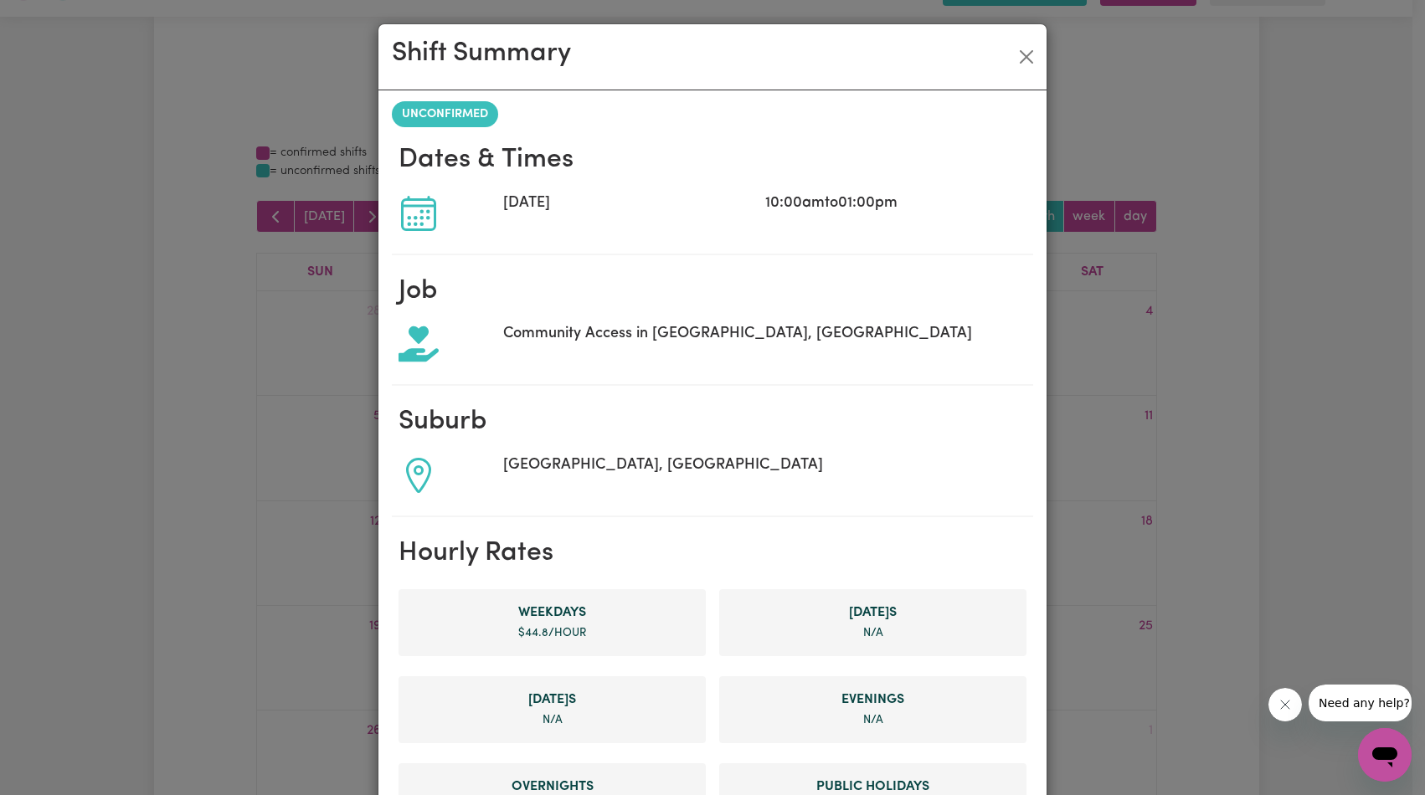
scroll to position [582, 0]
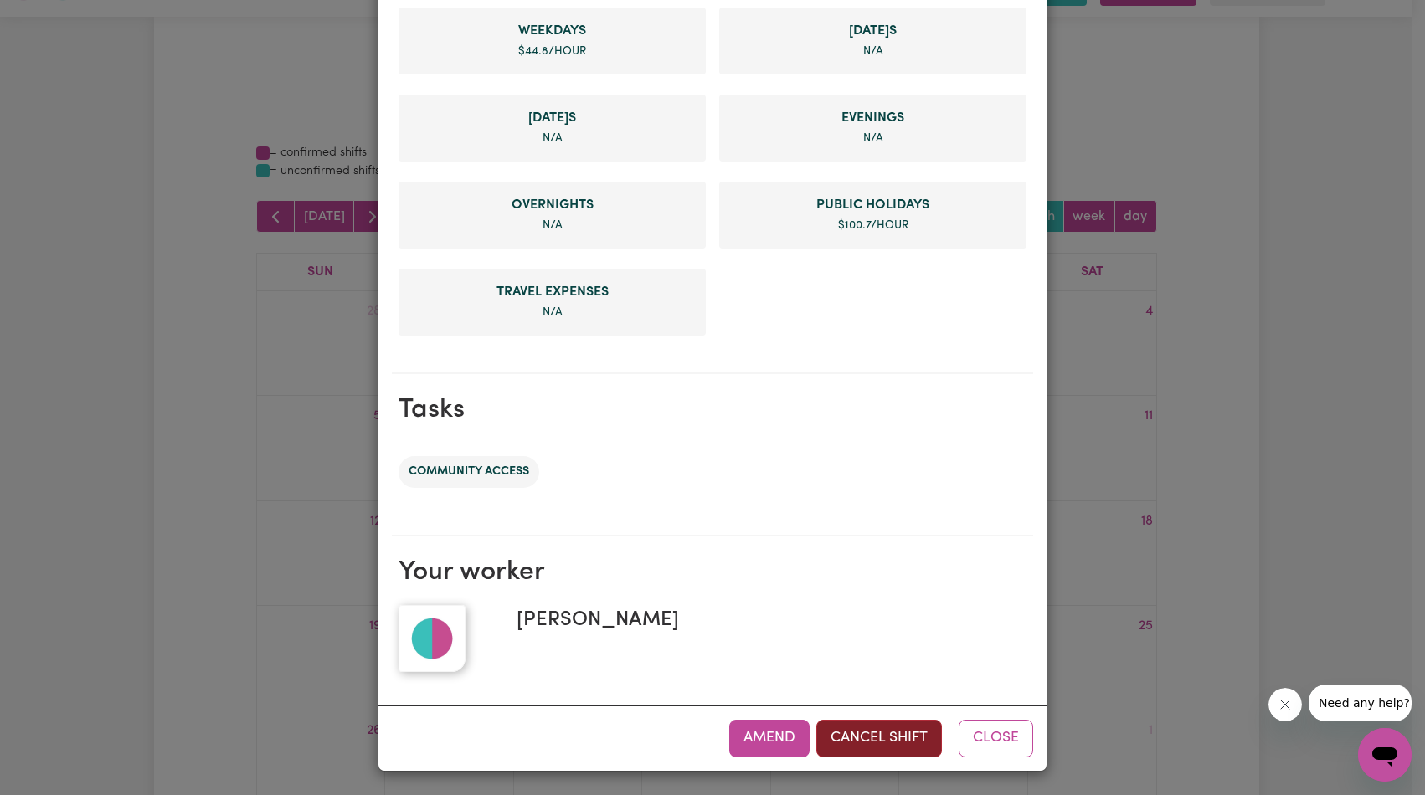
click at [848, 732] on button "Cancel Shift" at bounding box center [879, 738] width 126 height 37
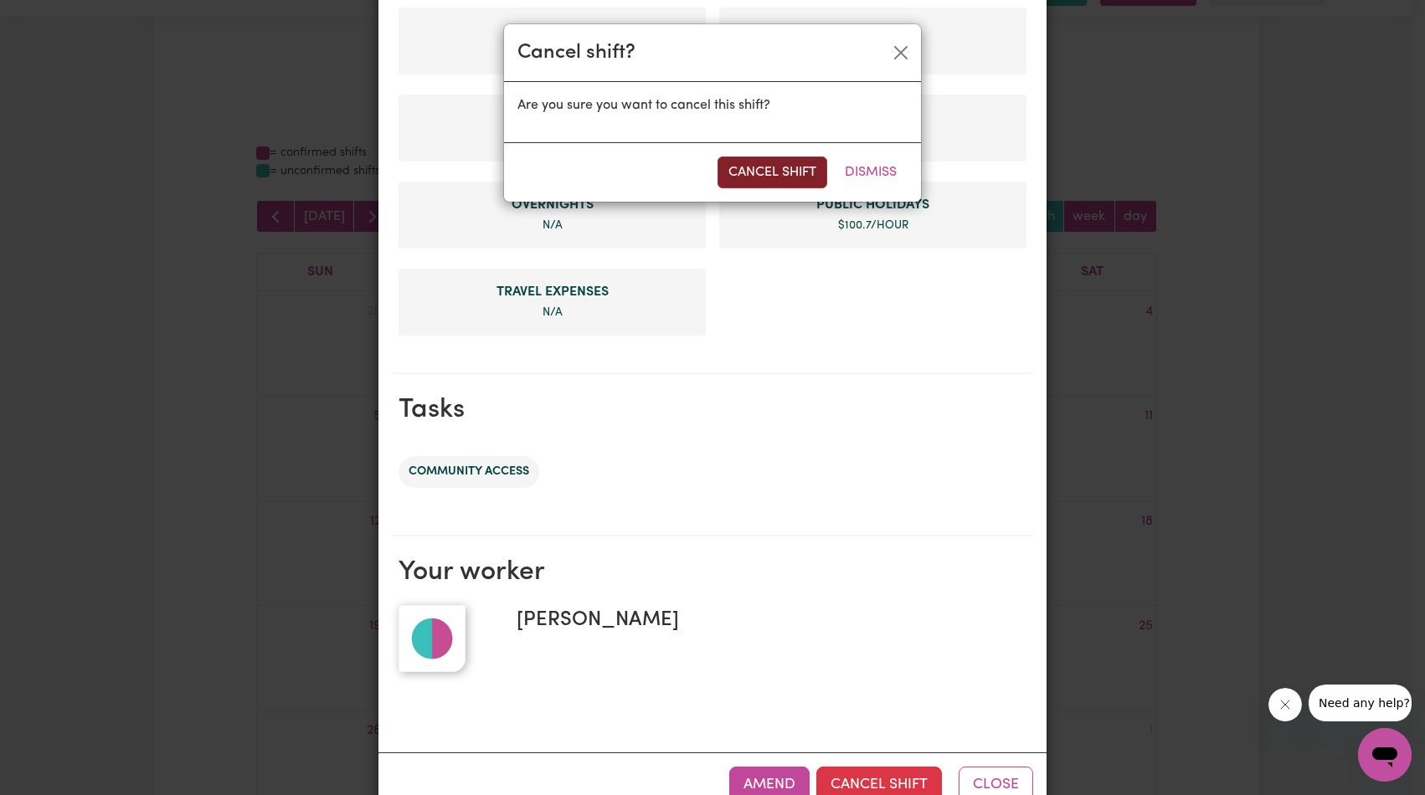
click at [765, 172] on button "Cancel Shift" at bounding box center [772, 173] width 110 height 32
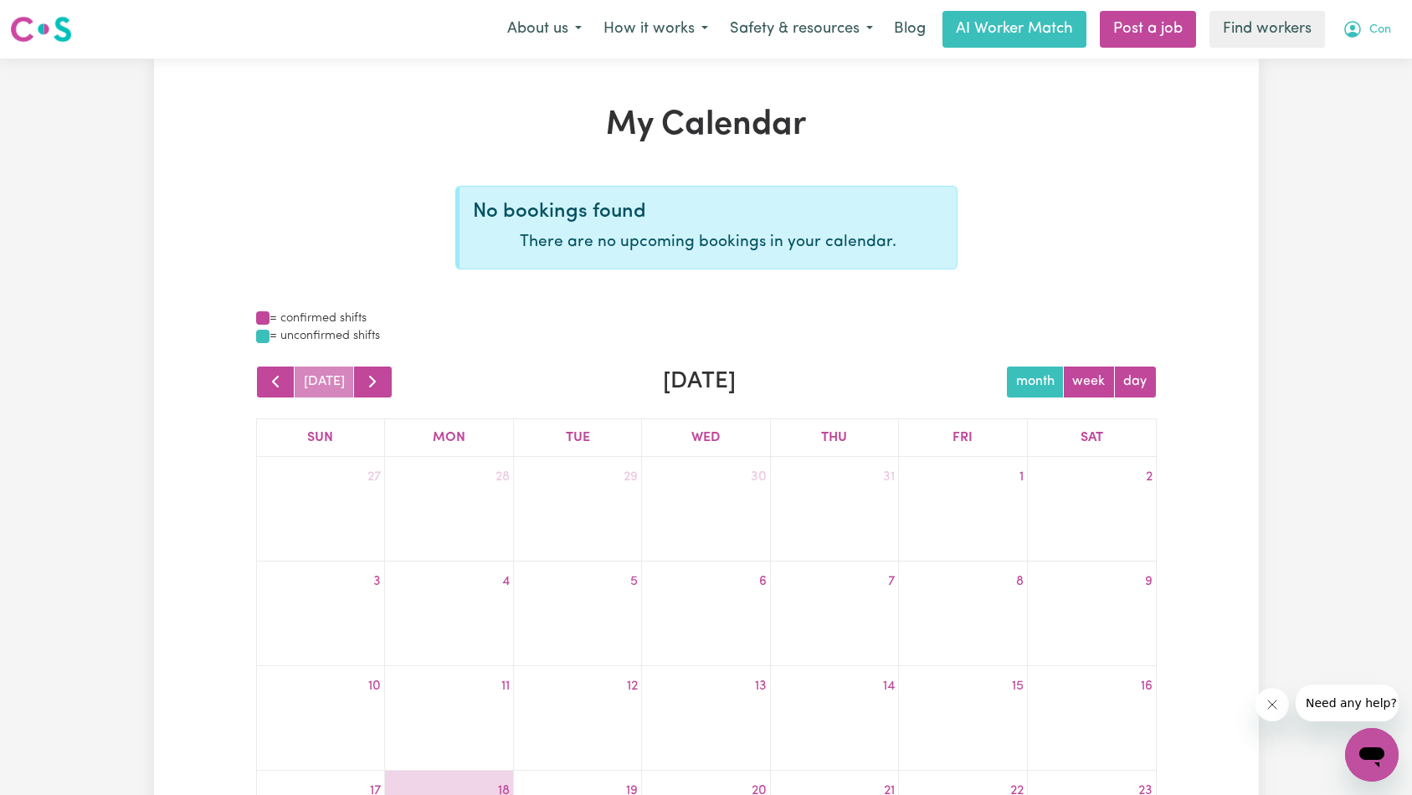
click at [1353, 33] on icon "My Account" at bounding box center [1352, 29] width 17 height 17
click at [1365, 65] on link "My Dashboard" at bounding box center [1335, 65] width 132 height 32
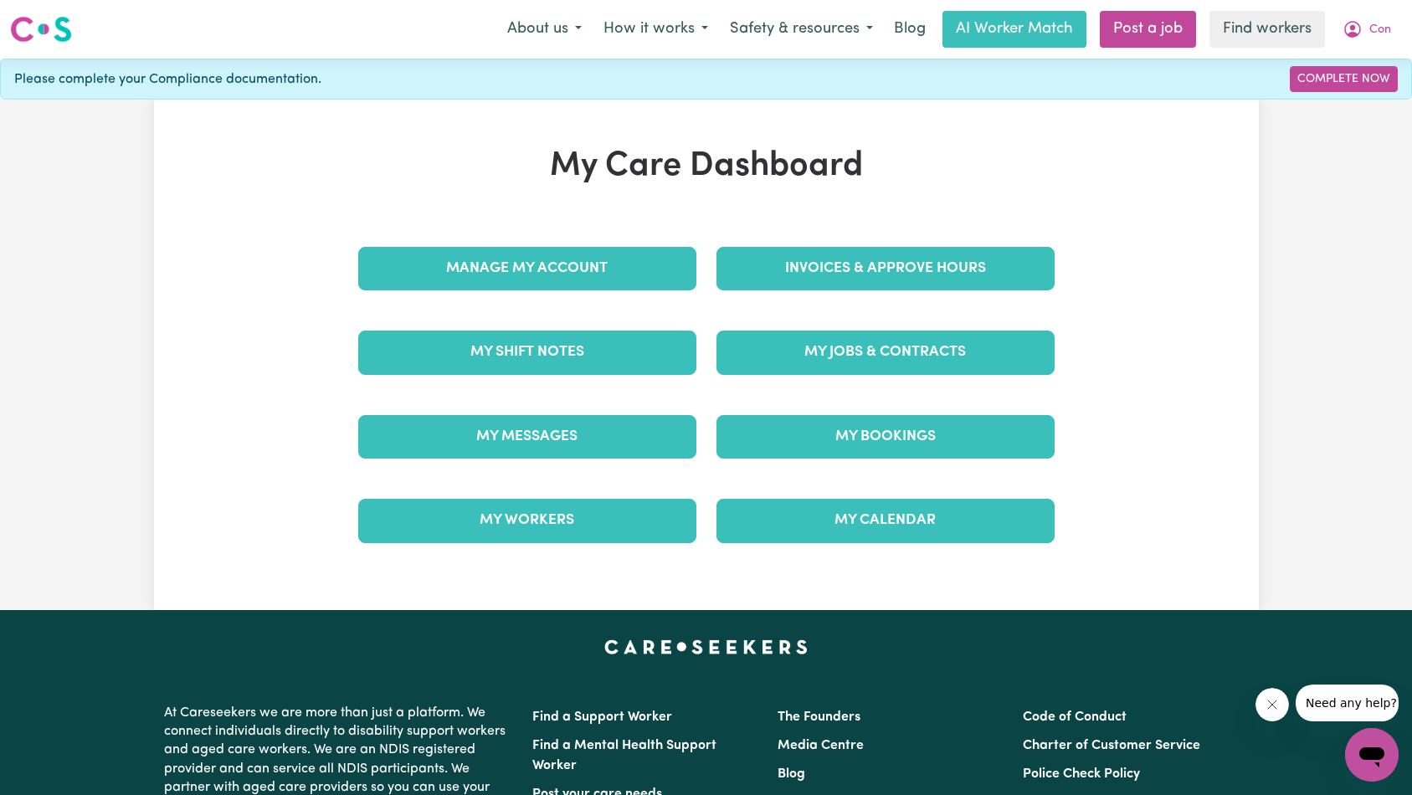
click at [882, 392] on div "My Jobs & Contracts" at bounding box center [886, 353] width 358 height 84
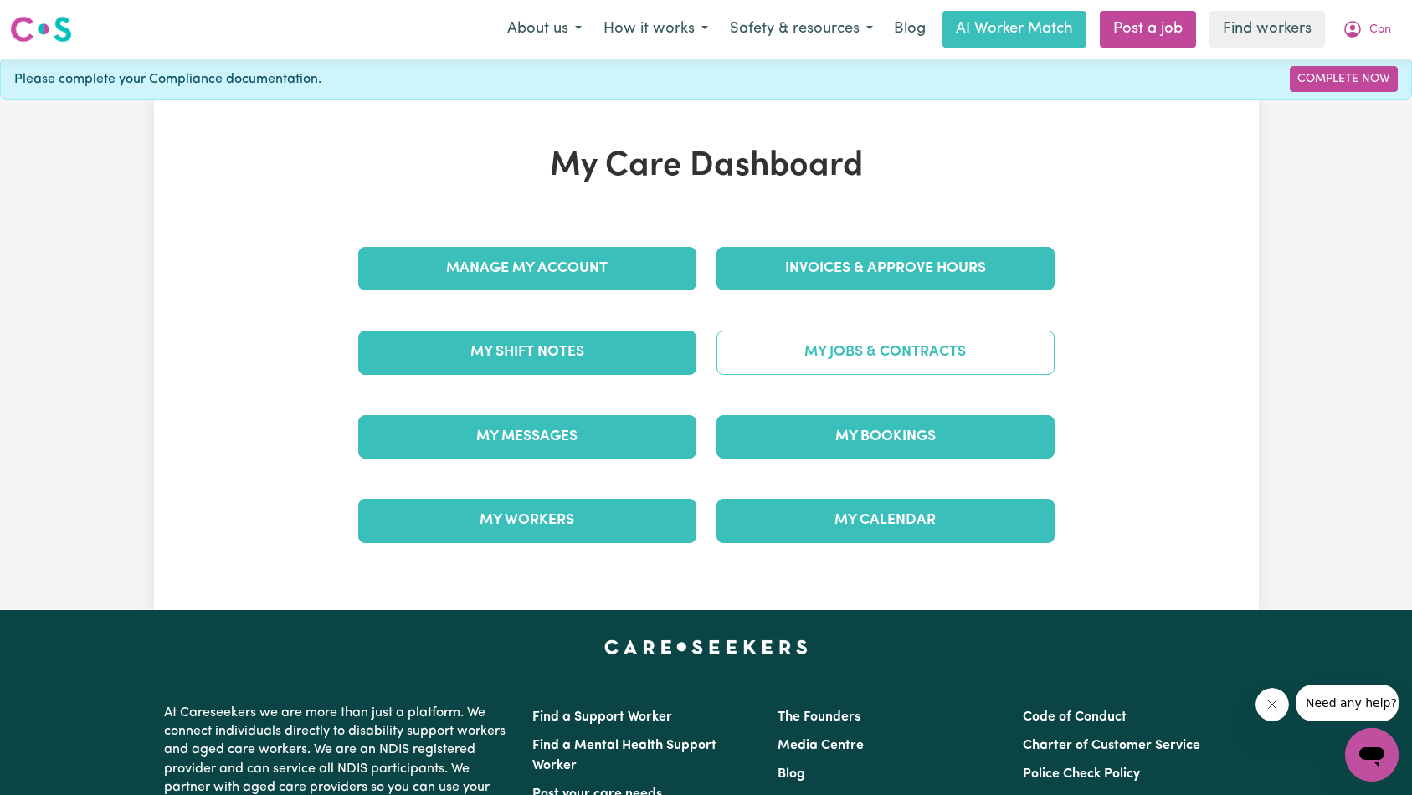
click at [903, 365] on link "My Jobs & Contracts" at bounding box center [886, 353] width 338 height 44
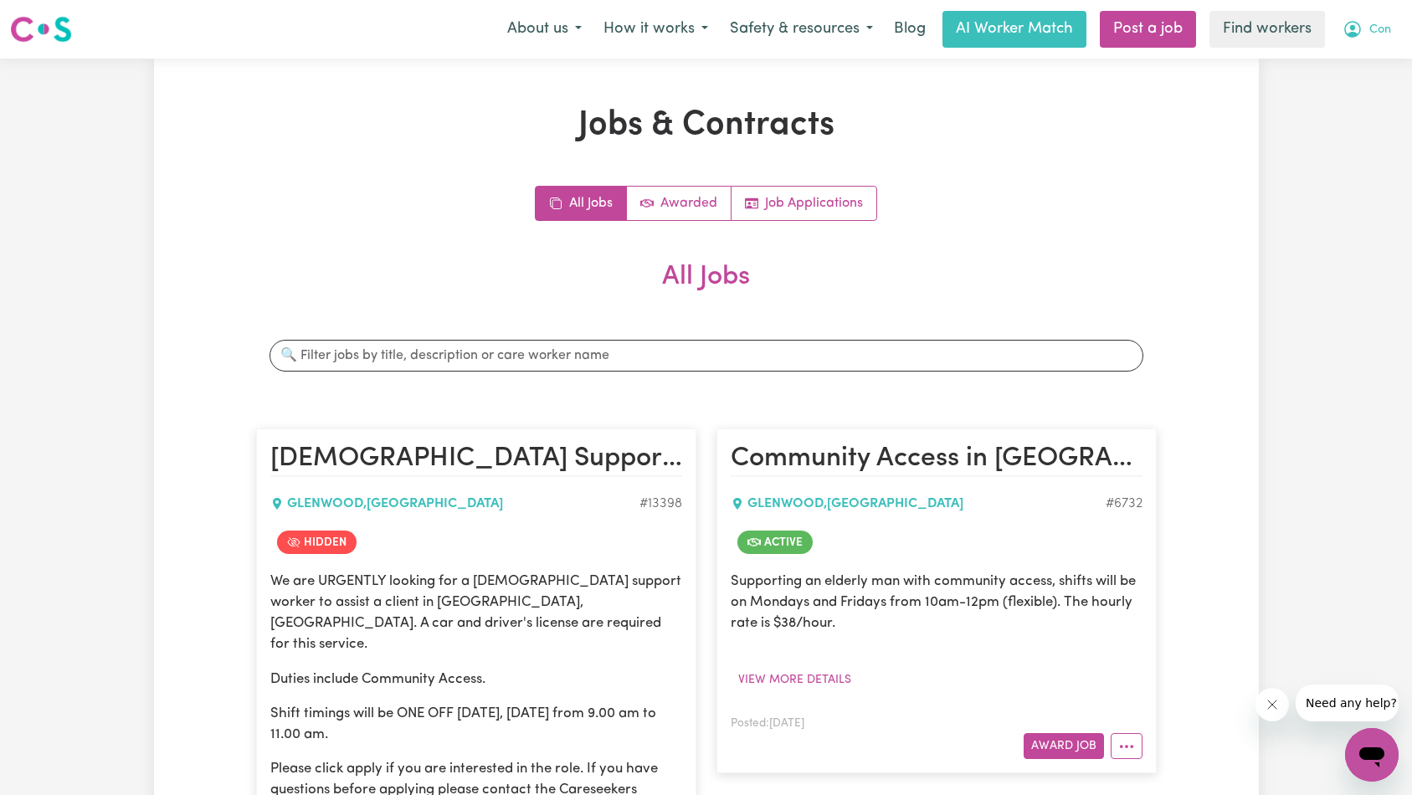
click at [1366, 26] on button "Con" at bounding box center [1367, 29] width 70 height 35
click at [1362, 86] on link "Logout" at bounding box center [1335, 96] width 132 height 32
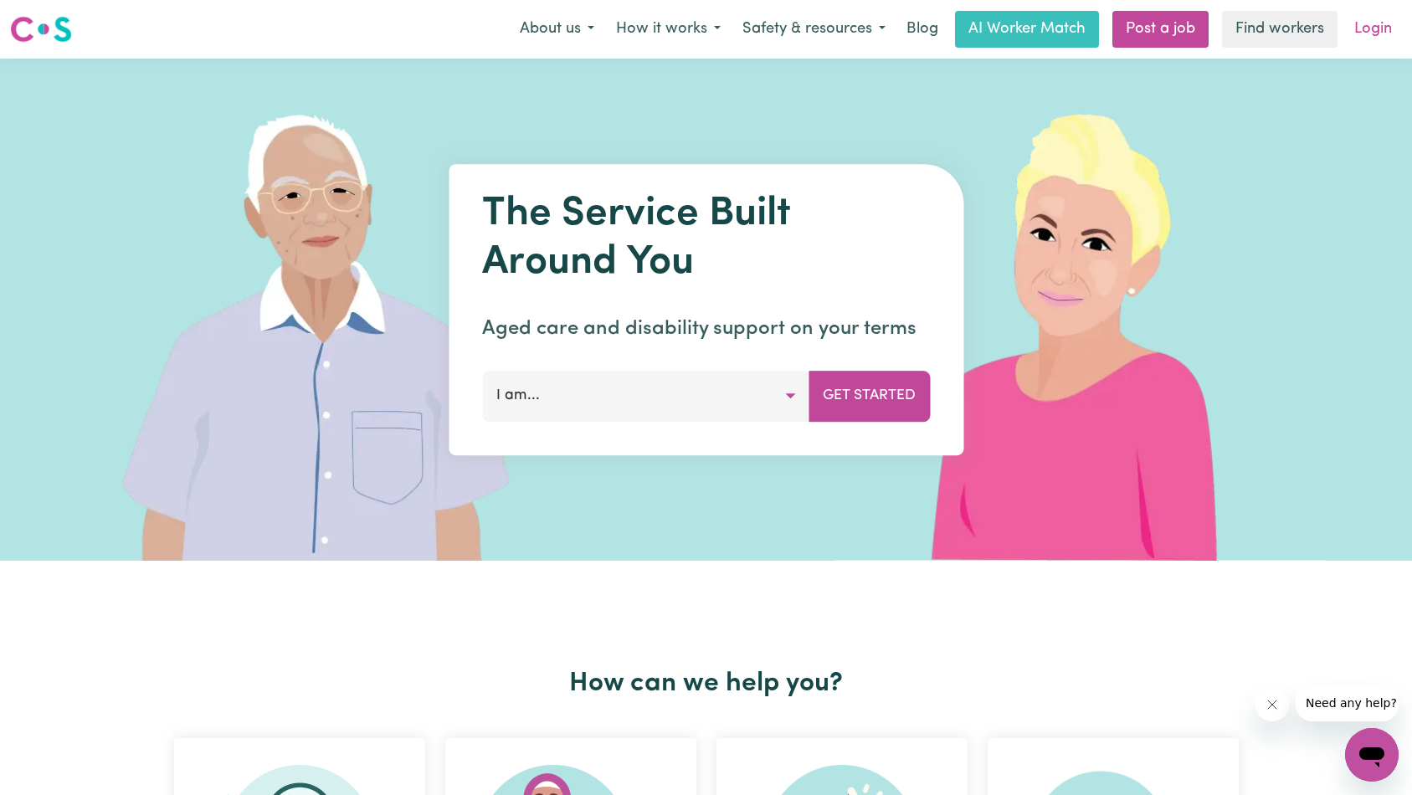
click at [1369, 25] on link "Login" at bounding box center [1373, 29] width 58 height 37
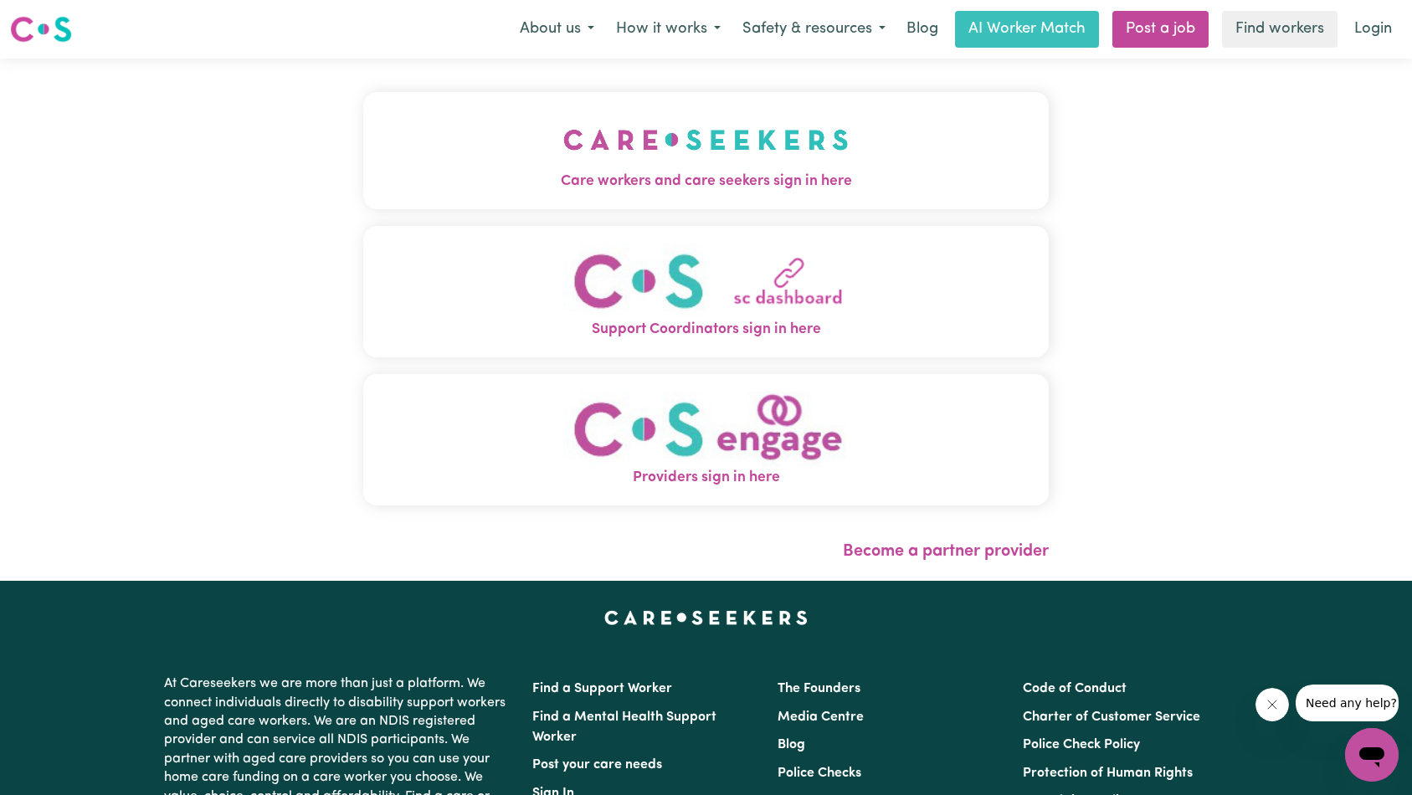
click at [363, 174] on span "Care workers and care seekers sign in here" at bounding box center [706, 182] width 686 height 22
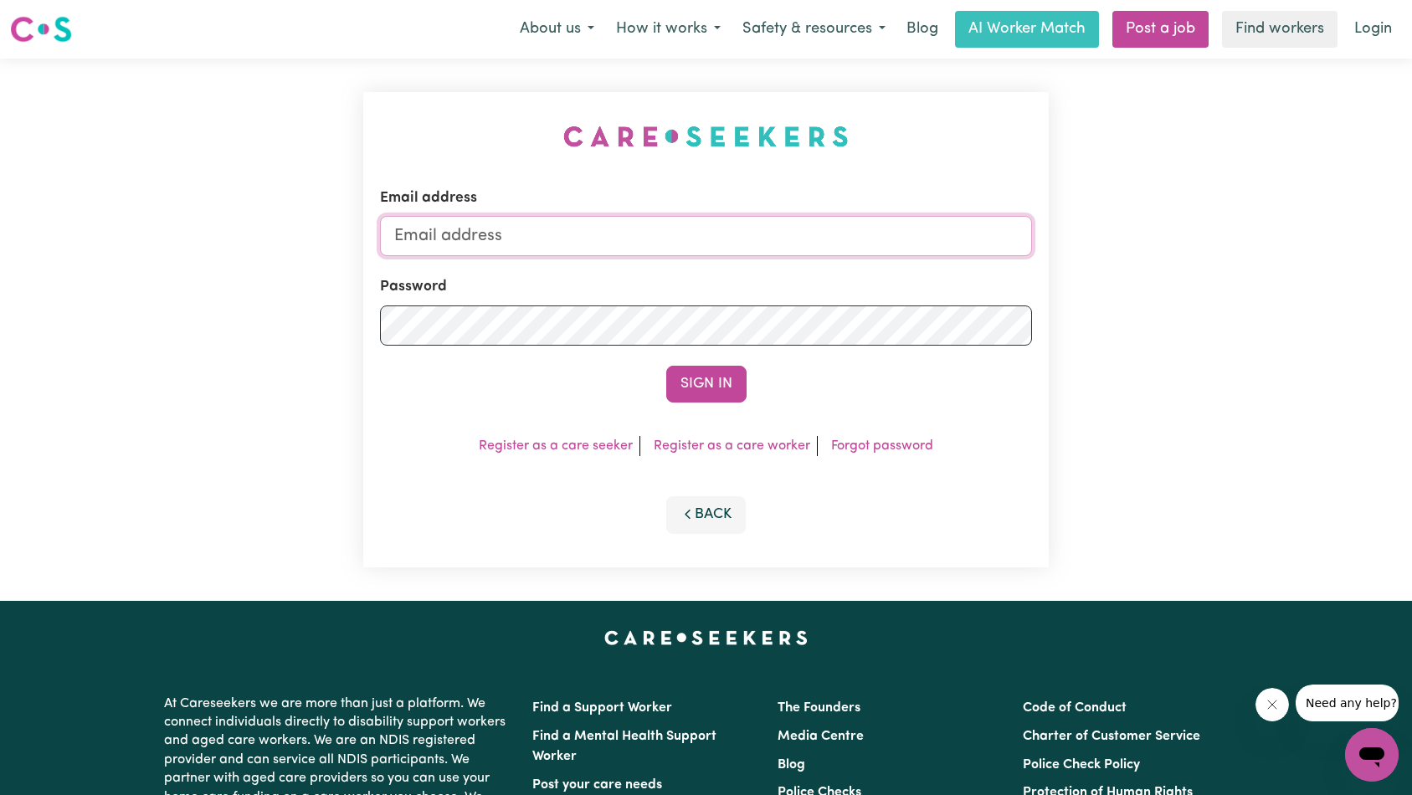
click at [667, 245] on input "Email address" at bounding box center [706, 236] width 653 height 40
type input "superuser~[EMAIL_ADDRESS][DOMAIN_NAME]"
click at [698, 379] on button "Sign In" at bounding box center [706, 384] width 80 height 37
